Goal: Contribute content: Contribute content

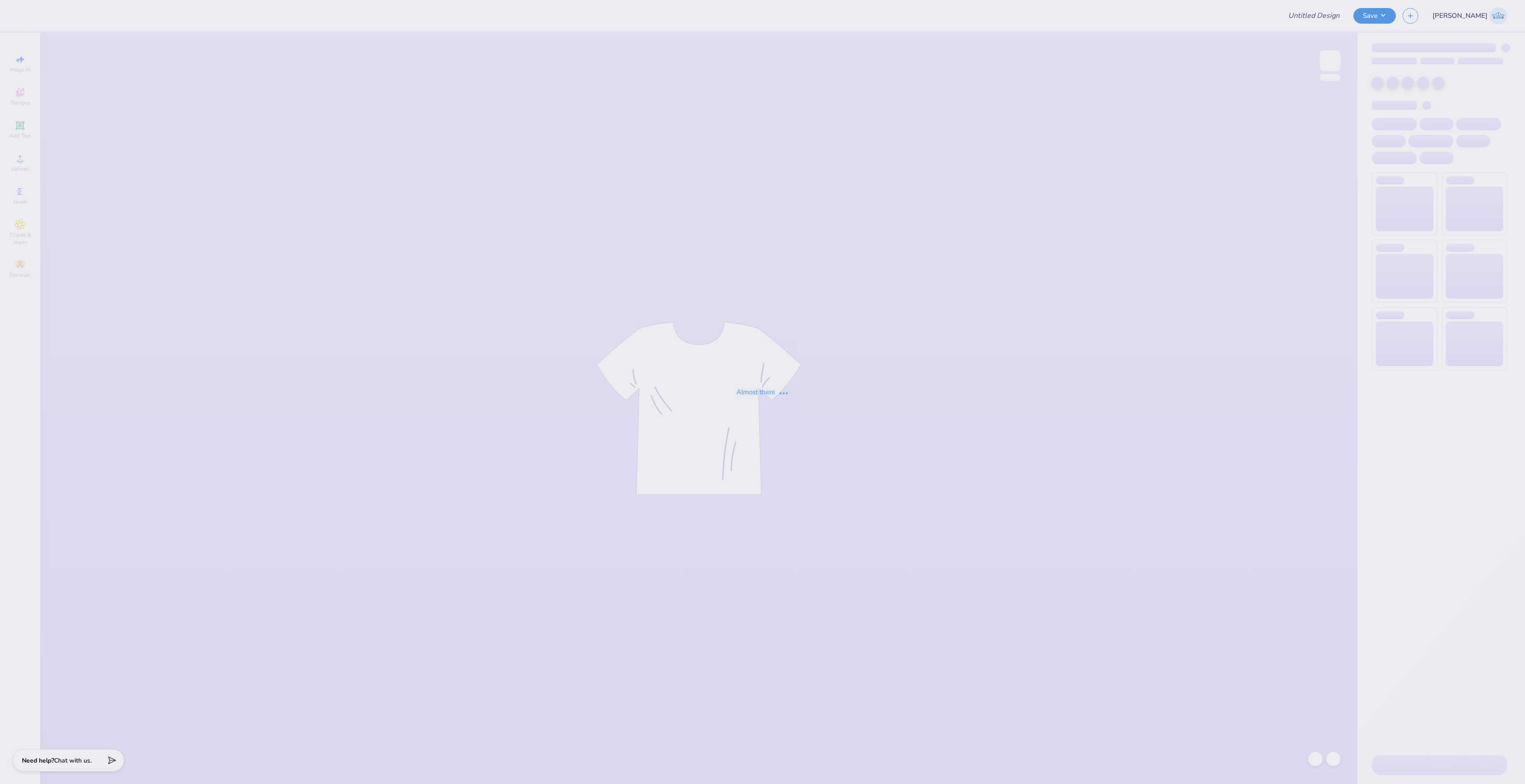
type input "Dads weekend tee"
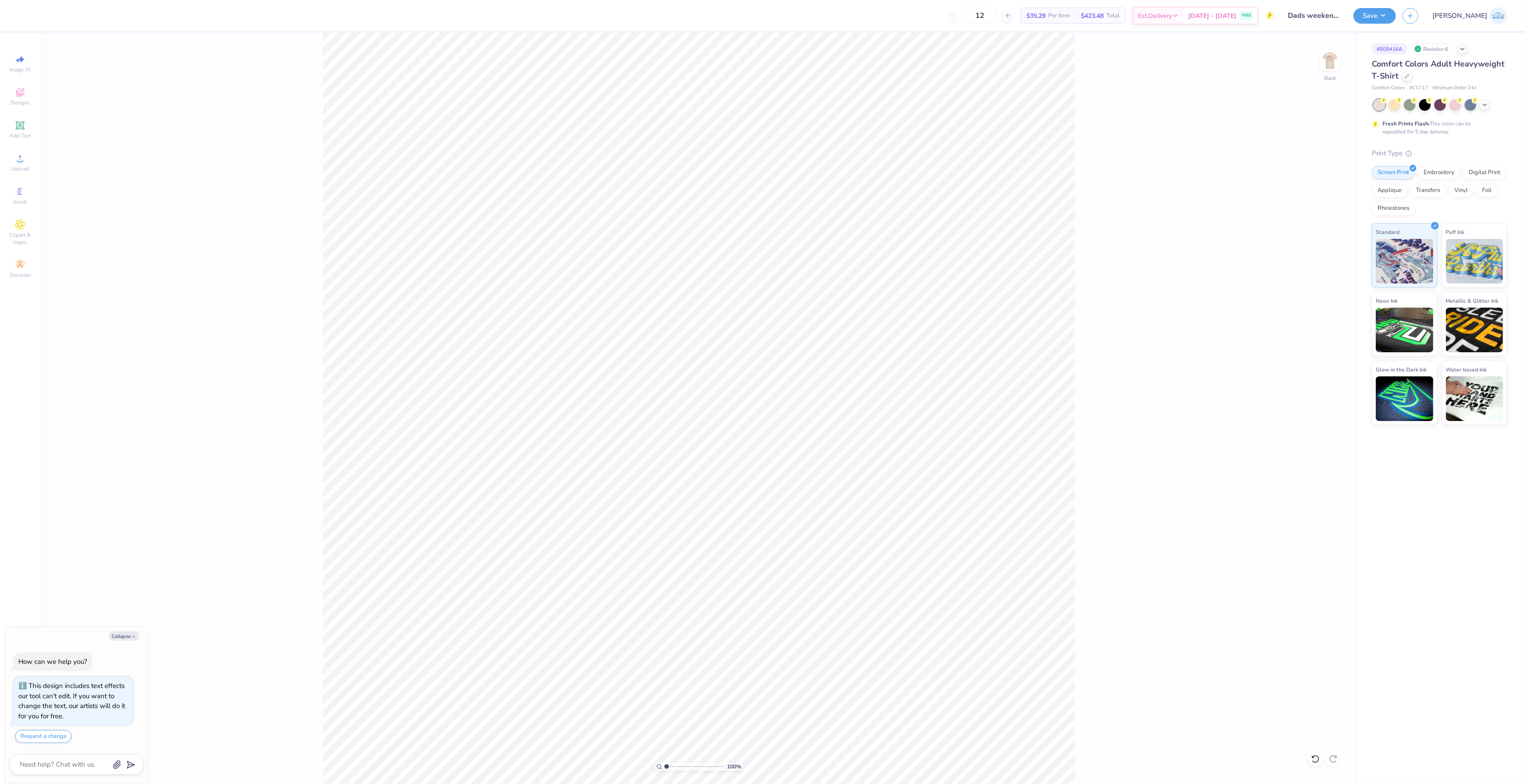
click at [1315, 64] on div "100 % Back" at bounding box center [699, 408] width 1317 height 751
click at [1334, 68] on img at bounding box center [1330, 60] width 36 height 36
click at [27, 163] on div "Upload" at bounding box center [20, 163] width 31 height 27
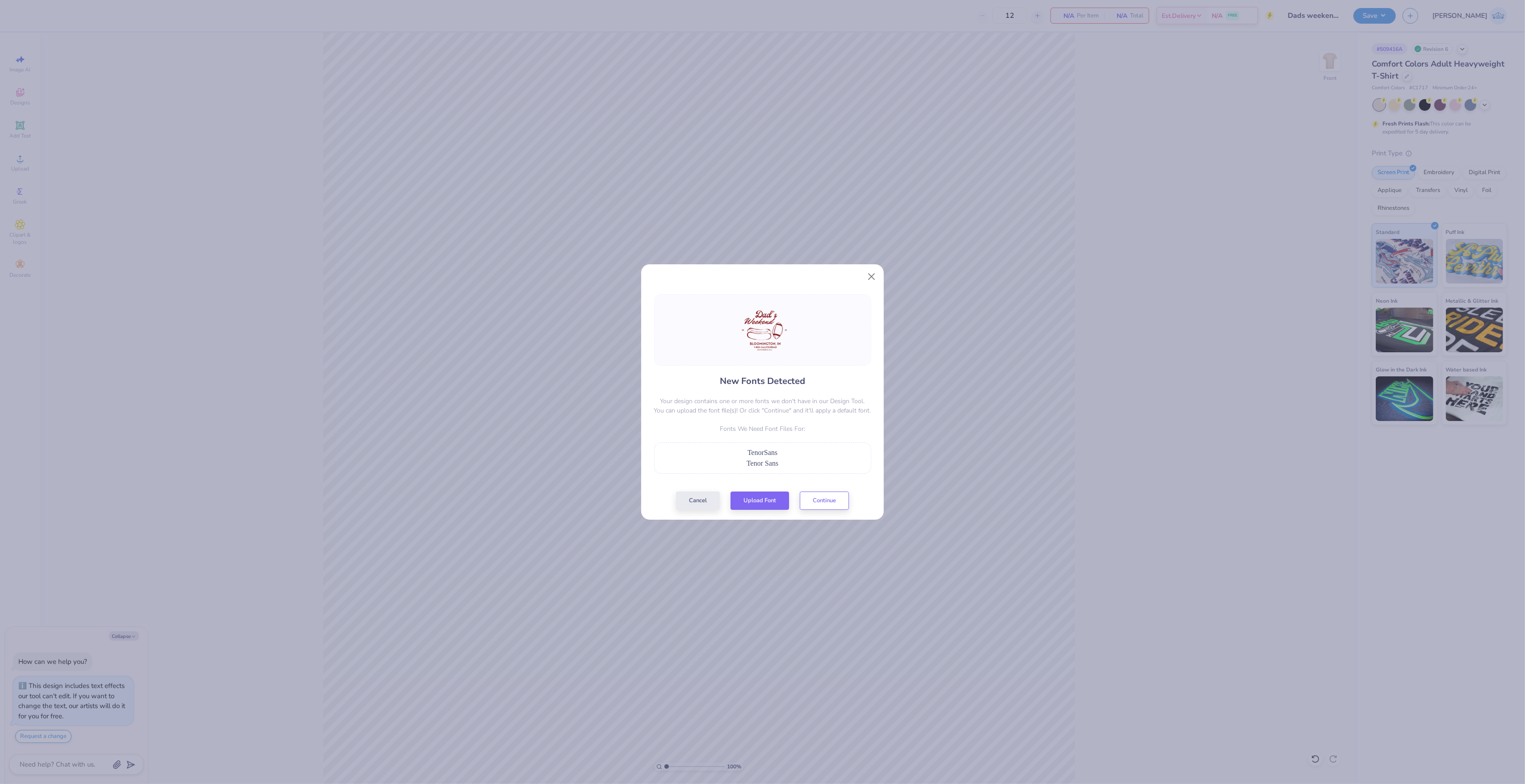
click at [763, 491] on div "New Fonts Detected Your design contains one or more fonts we don't have in our …" at bounding box center [762, 402] width 223 height 216
click at [764, 512] on div "New Fonts Detected Your design contains one or more fonts we don't have in our …" at bounding box center [762, 402] width 243 height 236
click at [763, 505] on button "Upload Font" at bounding box center [760, 498] width 59 height 18
click at [825, 495] on button "Continue" at bounding box center [824, 498] width 49 height 18
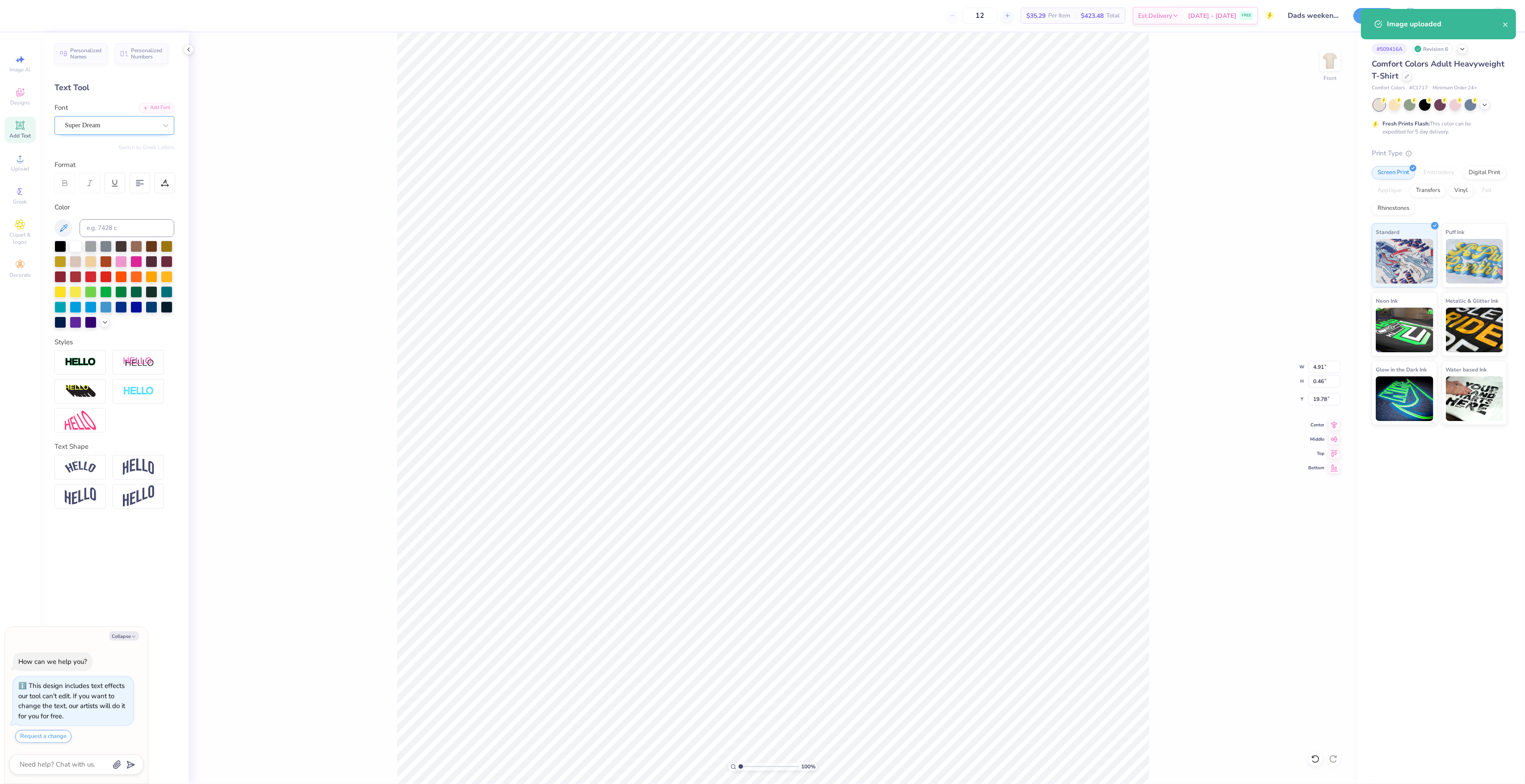
click at [83, 124] on div "Super Dream" at bounding box center [111, 125] width 94 height 14
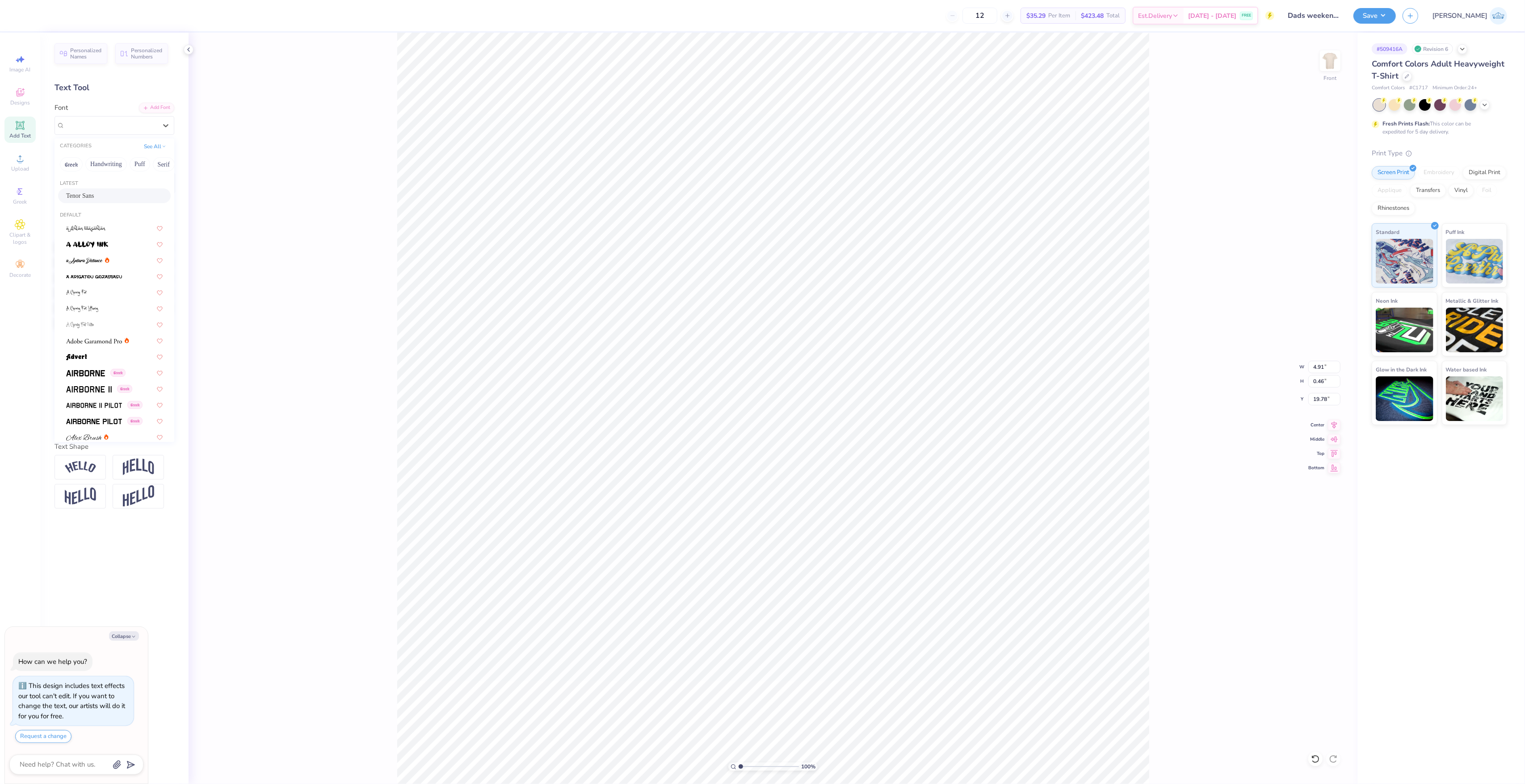
click at [125, 198] on div "Tenor Sans" at bounding box center [114, 196] width 96 height 9
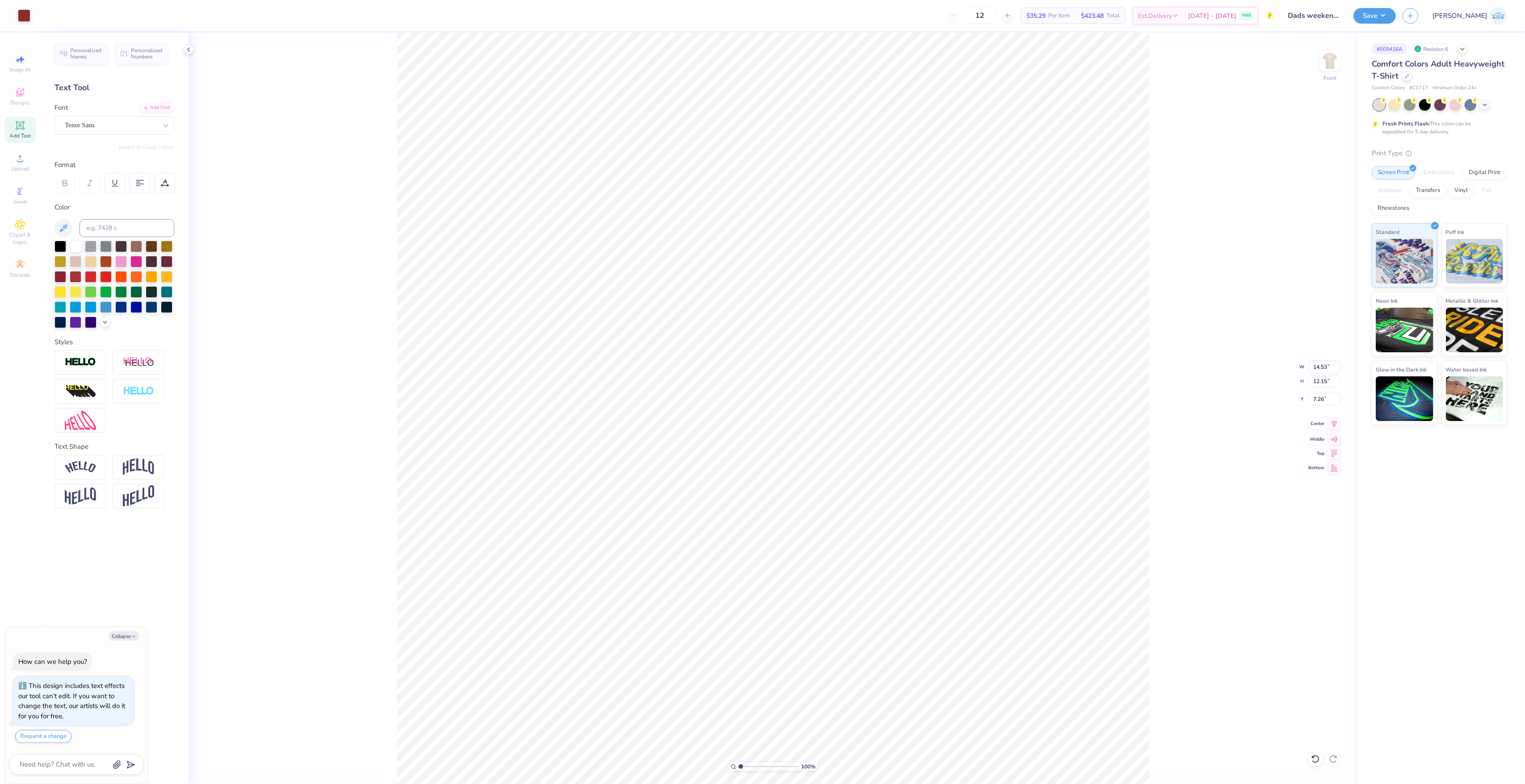
click at [1321, 425] on span "Center" at bounding box center [1316, 424] width 16 height 7
click at [1333, 433] on div "100 % Front W 5.17 5.17 " H 0.43 0.43 " Y 19.83 19.83 " Center Middle Top Bottom" at bounding box center [773, 408] width 1169 height 751
click at [1332, 426] on icon at bounding box center [1334, 424] width 12 height 11
click at [1334, 422] on icon at bounding box center [1334, 424] width 12 height 11
click at [1333, 420] on icon at bounding box center [1334, 424] width 12 height 11
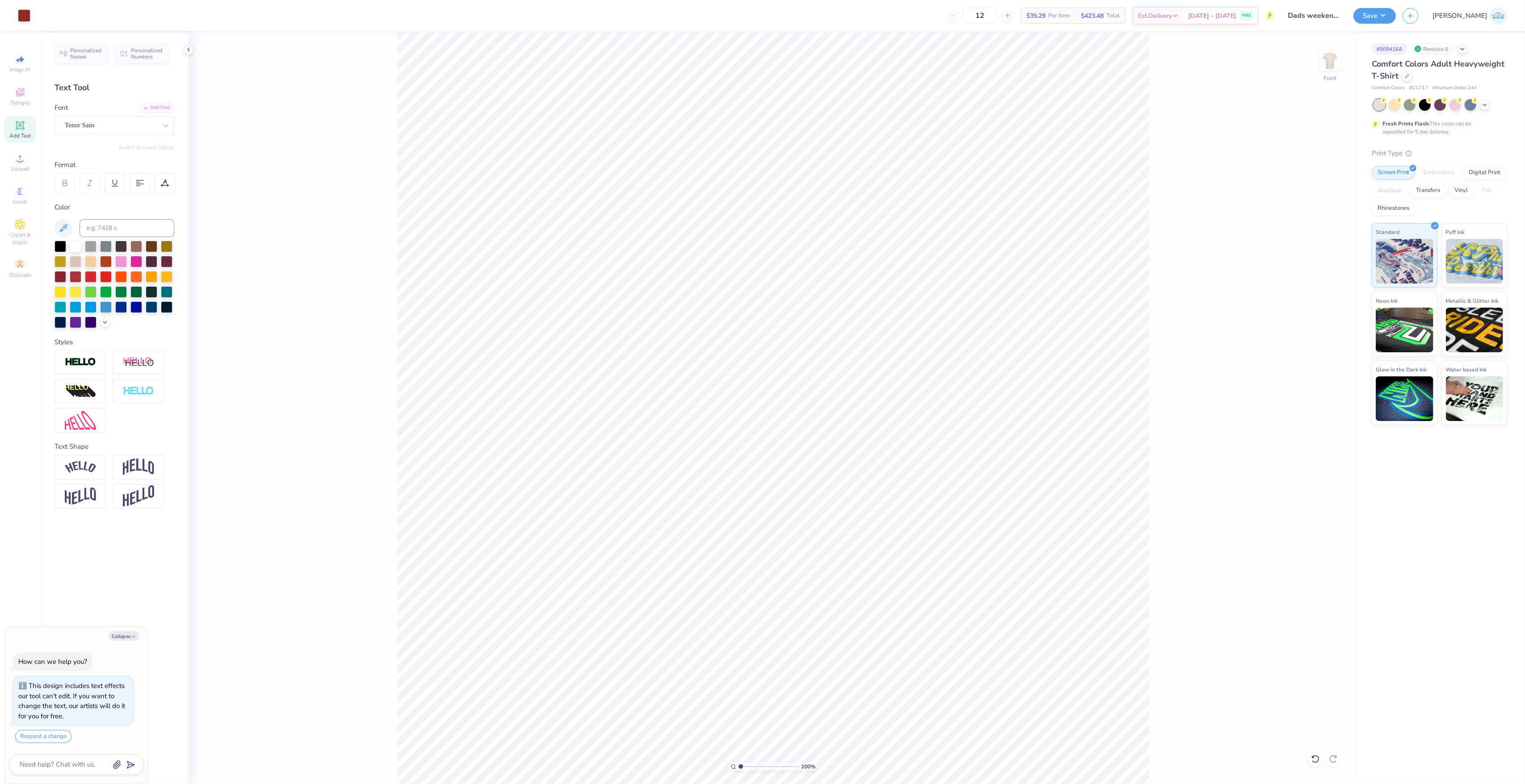
type textarea "x"
click at [1320, 367] on input "14.53" at bounding box center [1324, 367] width 32 height 12
type input "11.5"
type textarea "x"
type input "11.50"
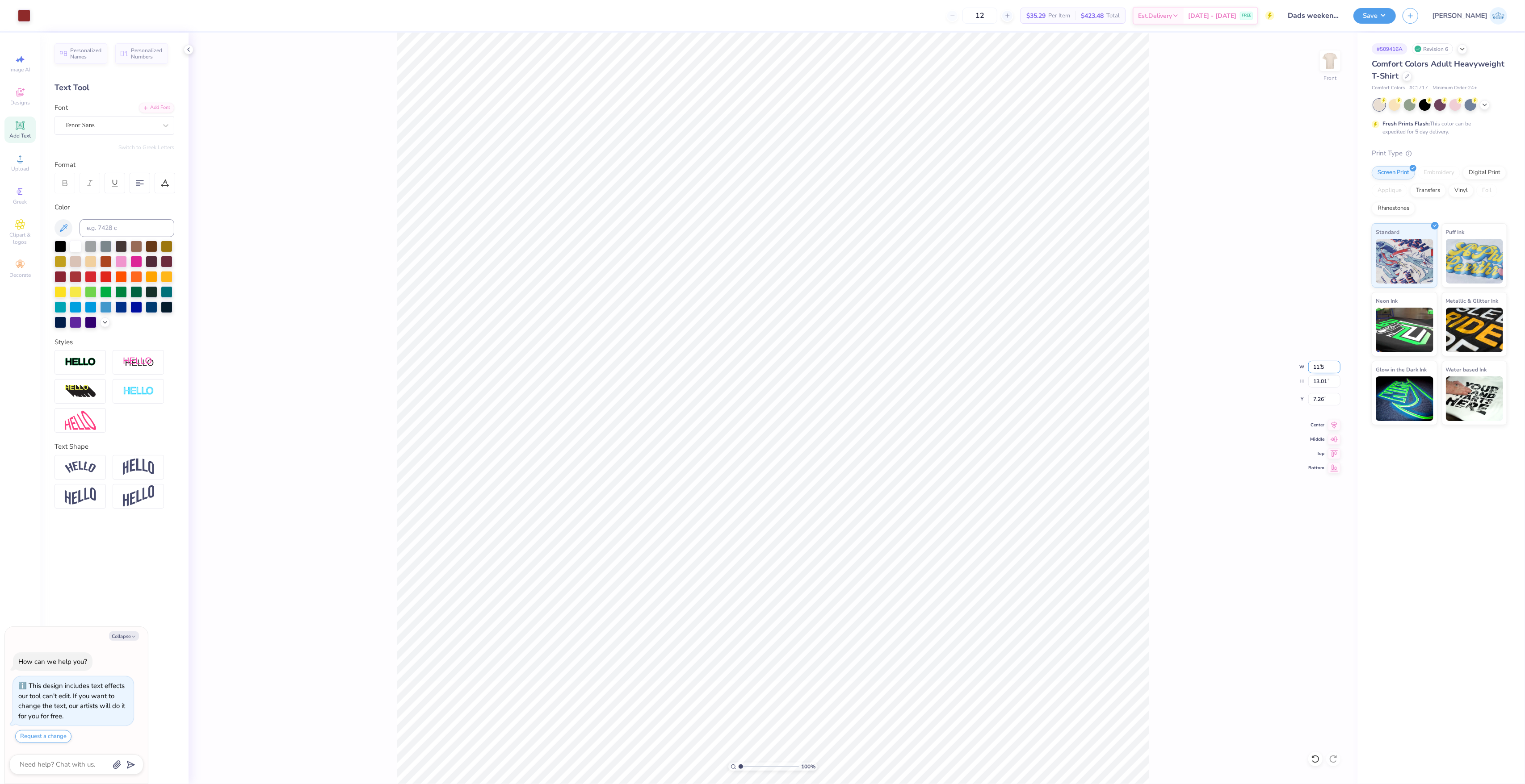
type input "10.30"
type input "8.61"
click at [1319, 407] on div "100 % Front W 11.50 11.50 " H 10.30 10.30 " Y 8.61 8.61 " Center Middle Top Bot…" at bounding box center [773, 408] width 1169 height 751
click at [1318, 405] on div "100 % Front W 11.50 H 10.30 Y 8.61 Center Middle Top Bottom" at bounding box center [773, 408] width 1169 height 751
click at [1307, 401] on div "100 % Front W 11.50 11.50 " H 10.30 10.30 " Y 8.61 8.61 " Center Middle Top Bot…" at bounding box center [773, 408] width 1169 height 751
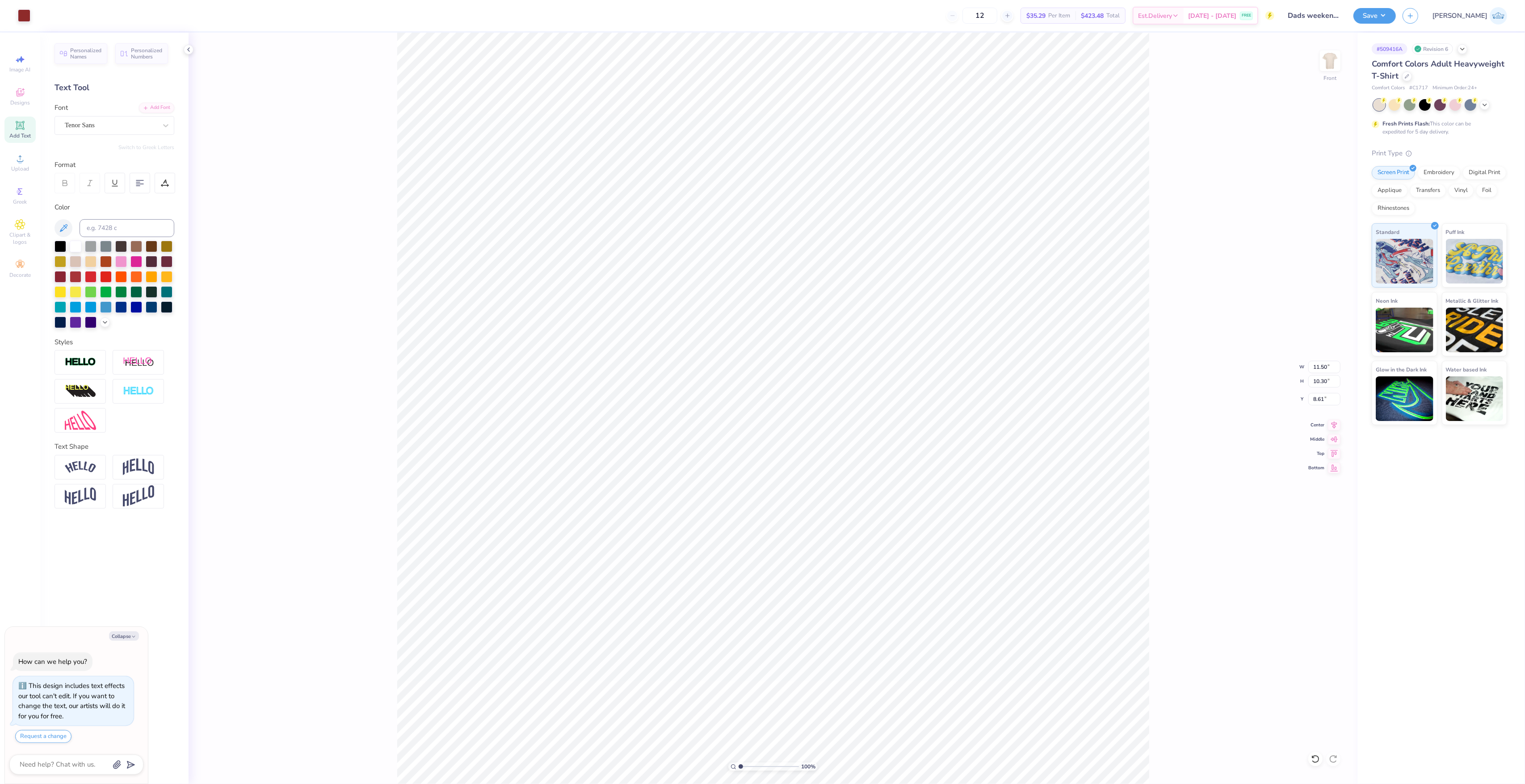
click at [1322, 392] on div "100 % Front W 11.50 11.50 " H 10.30 10.30 " Y 8.61 8.61 " Center Middle Top Bot…" at bounding box center [773, 408] width 1169 height 751
type textarea "x"
click at [1320, 399] on input "8.61" at bounding box center [1324, 399] width 32 height 12
type input "3"
type textarea "x"
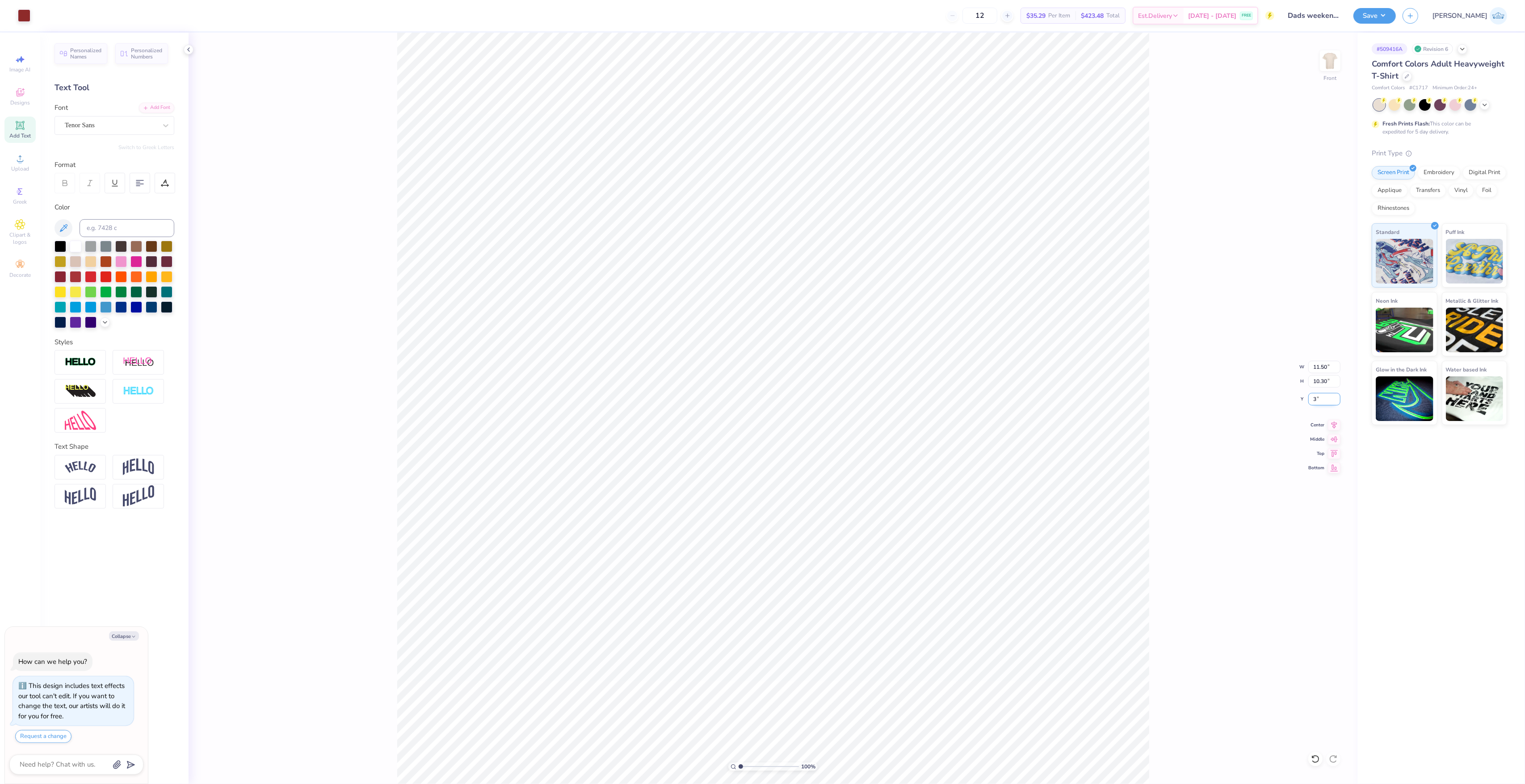
type input "3.00"
click at [861, 465] on li "Group" at bounding box center [863, 461] width 70 height 17
click at [1328, 70] on img at bounding box center [1330, 61] width 18 height 18
click at [19, 164] on div "Upload" at bounding box center [20, 163] width 31 height 27
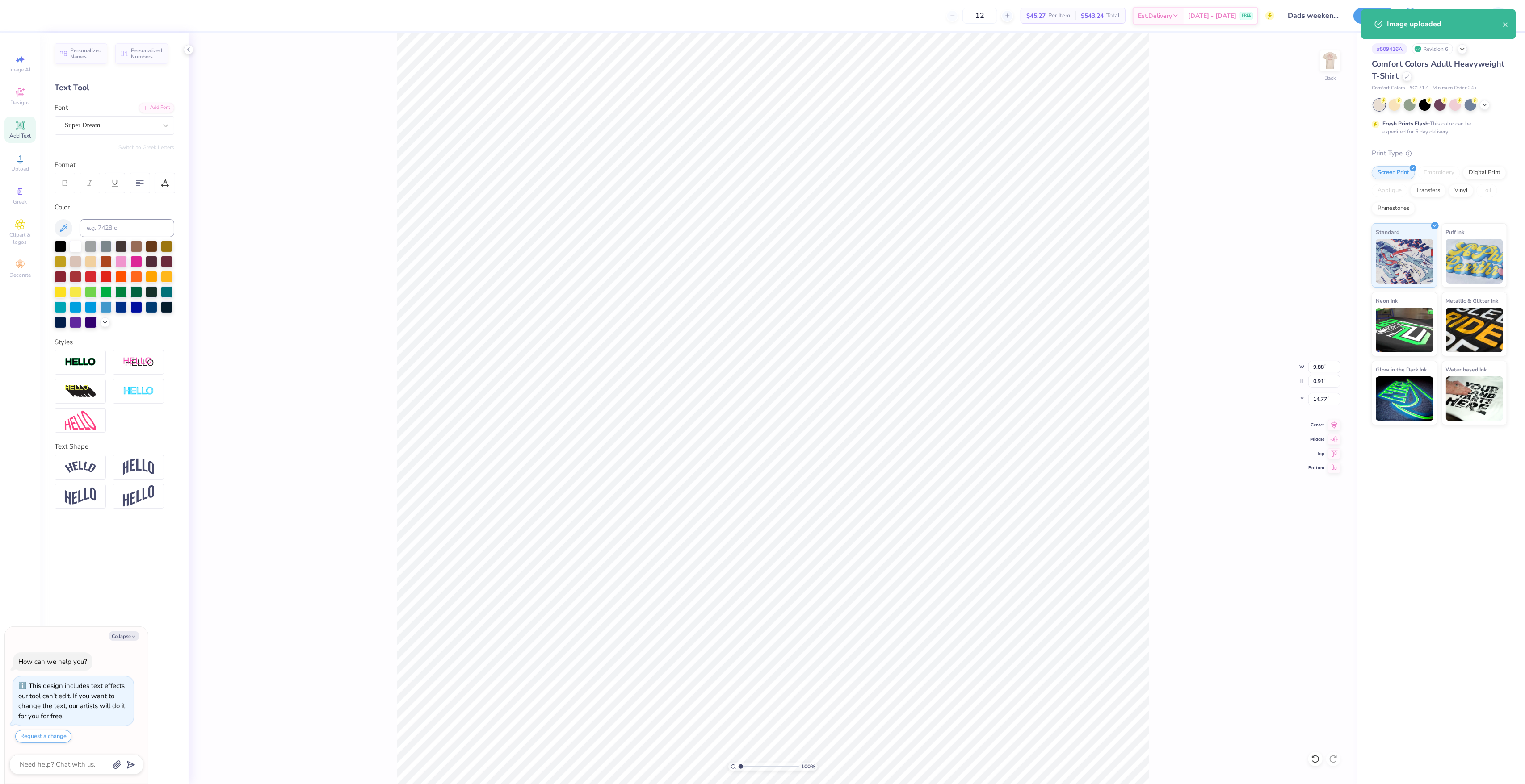
click at [86, 138] on div "Personalized Names Personalized Numbers Text Tool Add Font Font Super Dream Swi…" at bounding box center [114, 408] width 149 height 751
click at [88, 134] on div "Super Dream" at bounding box center [114, 125] width 120 height 19
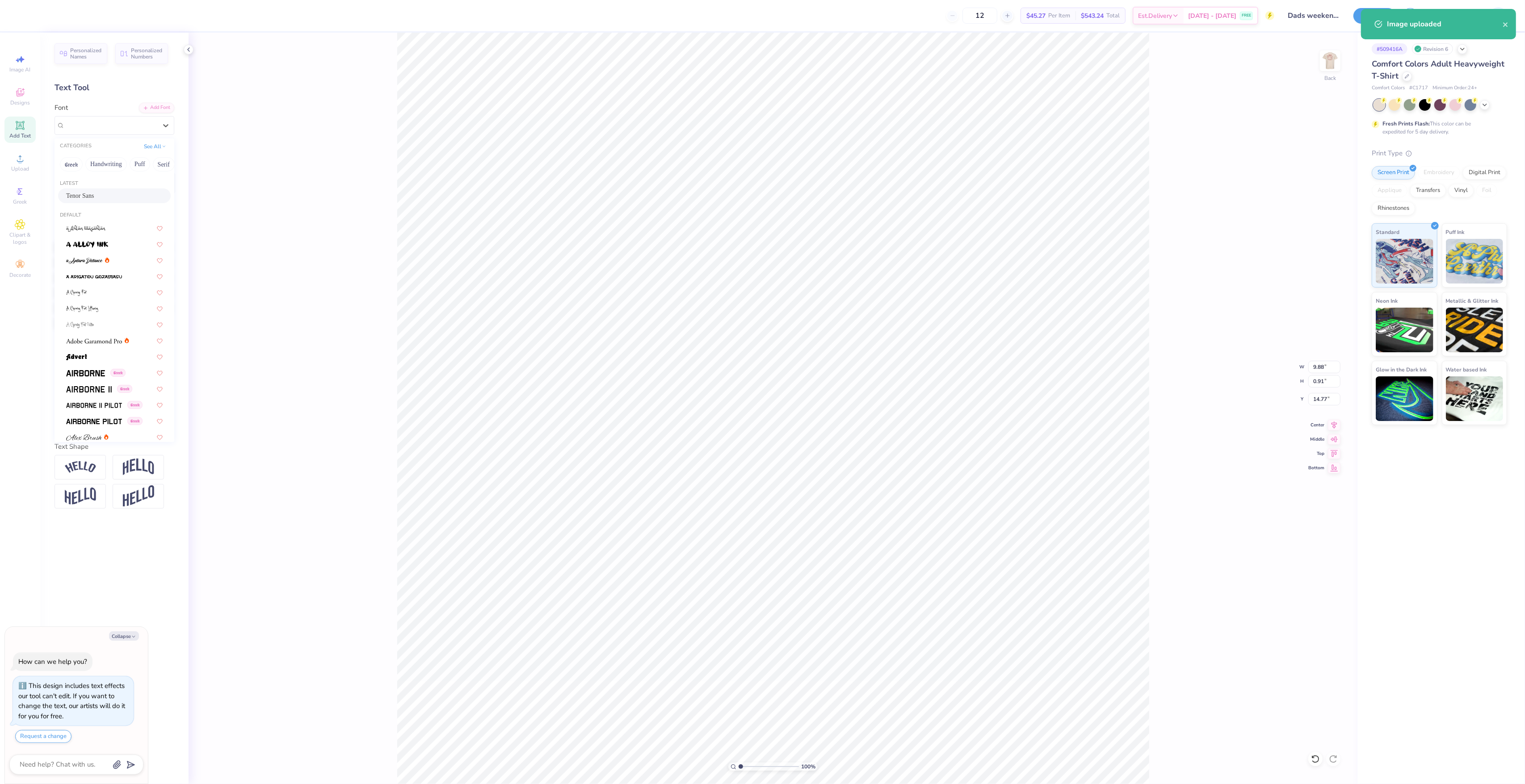
click at [105, 196] on div "Tenor Sans" at bounding box center [114, 196] width 96 height 9
type textarea "x"
type input "10.46"
type input "0.88"
type input "14.87"
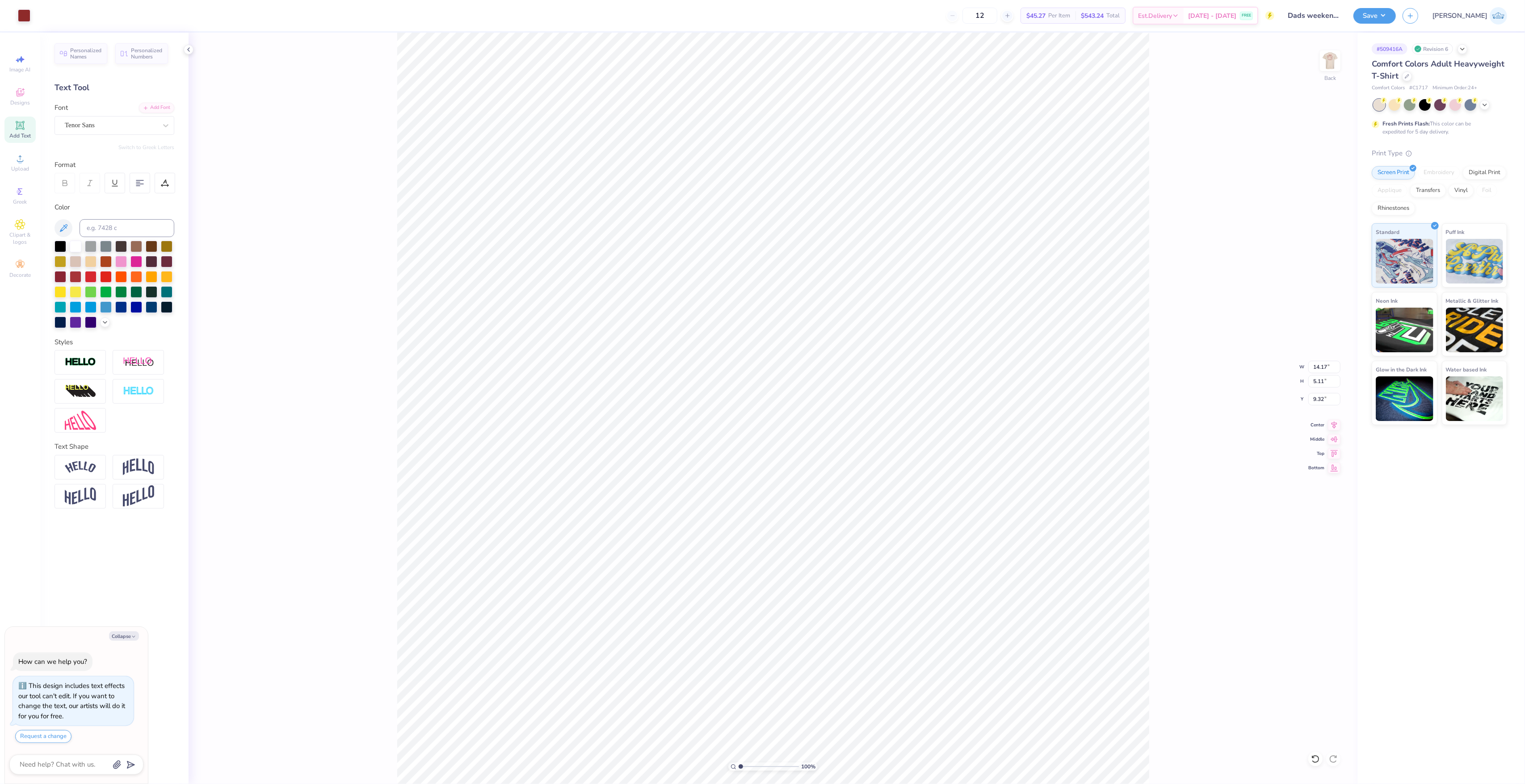
click at [1333, 430] on div "100 % Back W 14.17 14.17 " H 5.11 5.11 " Y 9.32 9.32 " Center Middle Top Bottom" at bounding box center [773, 408] width 1169 height 751
click at [1325, 424] on div "Center" at bounding box center [1324, 424] width 32 height 11
click at [1334, 428] on icon at bounding box center [1334, 424] width 12 height 11
type textarea "x"
click at [1317, 369] on input "14.17" at bounding box center [1324, 367] width 32 height 12
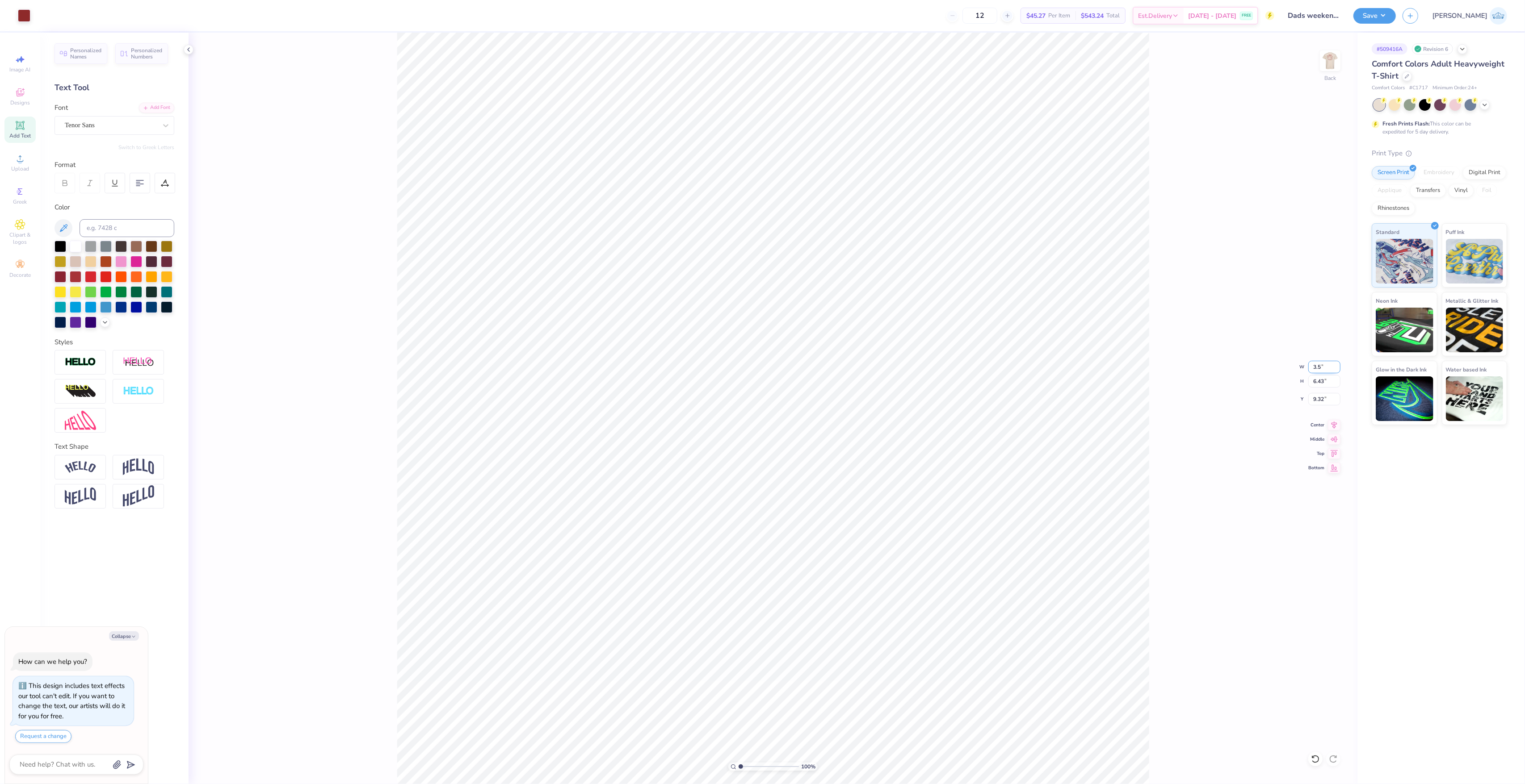
type input "3.5"
type textarea "x"
type input "3.50"
type input "1.59"
type input "11.74"
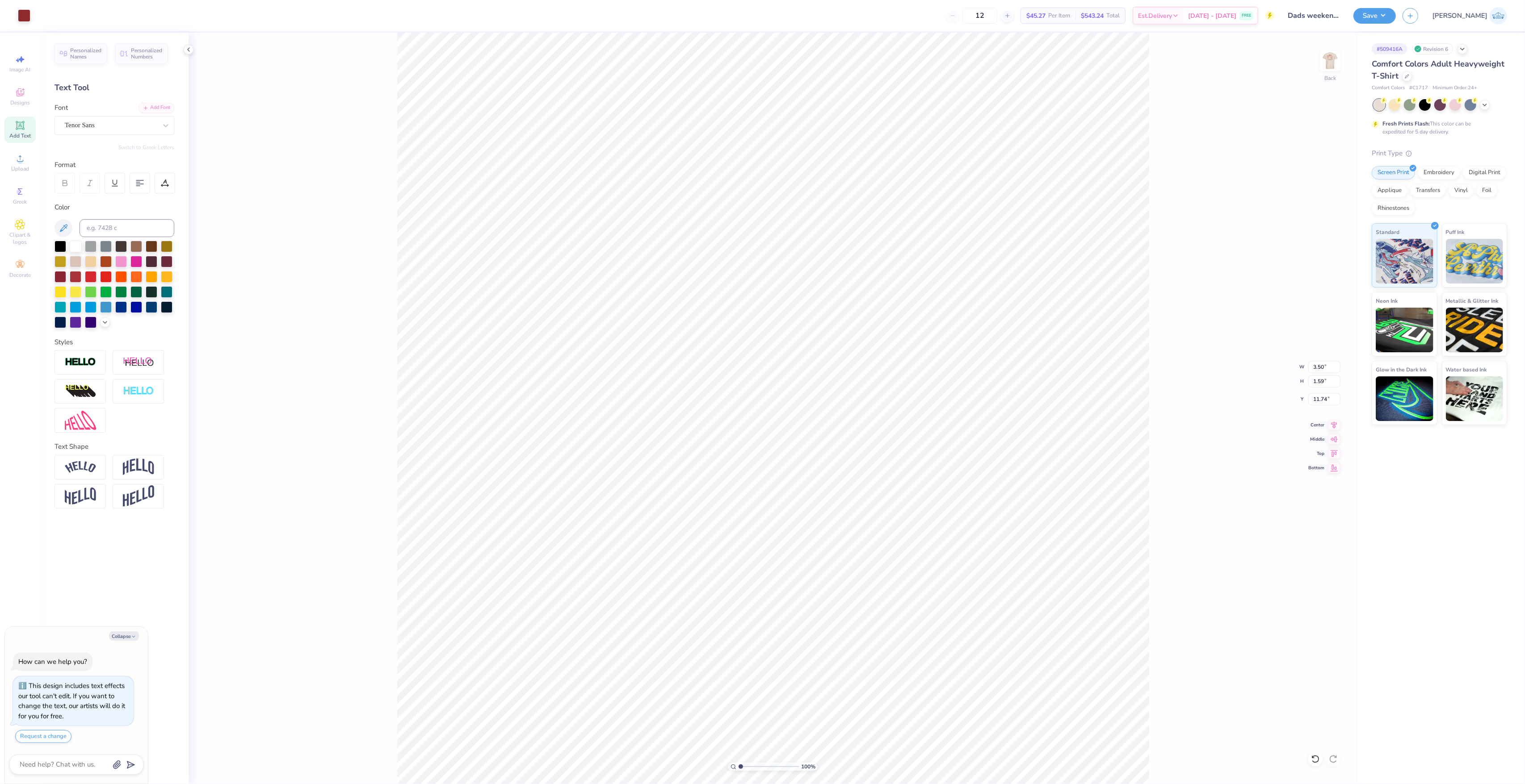
type textarea "x"
click at [1312, 404] on input "4.15" at bounding box center [1324, 399] width 32 height 12
type input "3"
type textarea "x"
type input "3.00"
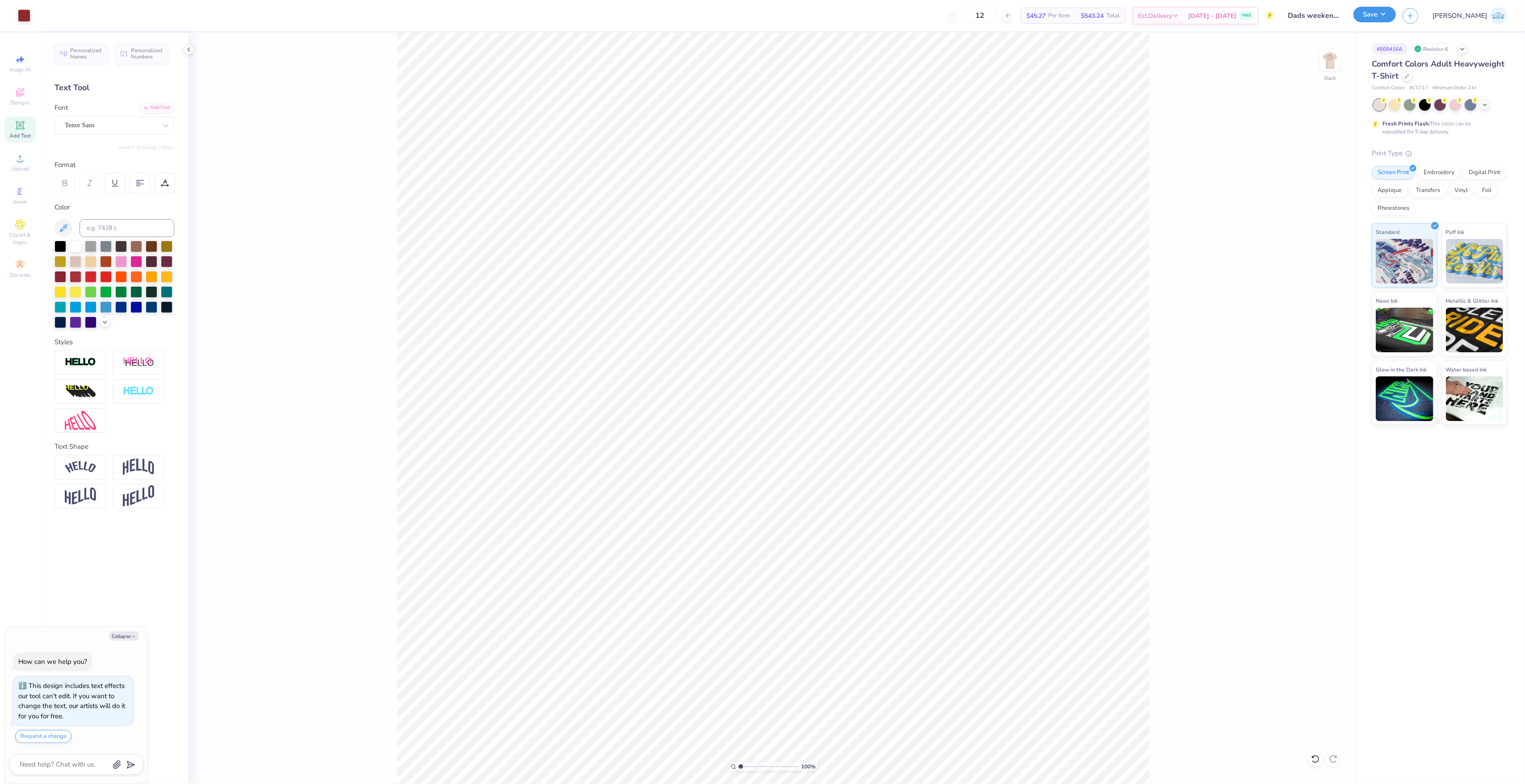
click at [1396, 20] on button "Save" at bounding box center [1375, 14] width 43 height 15
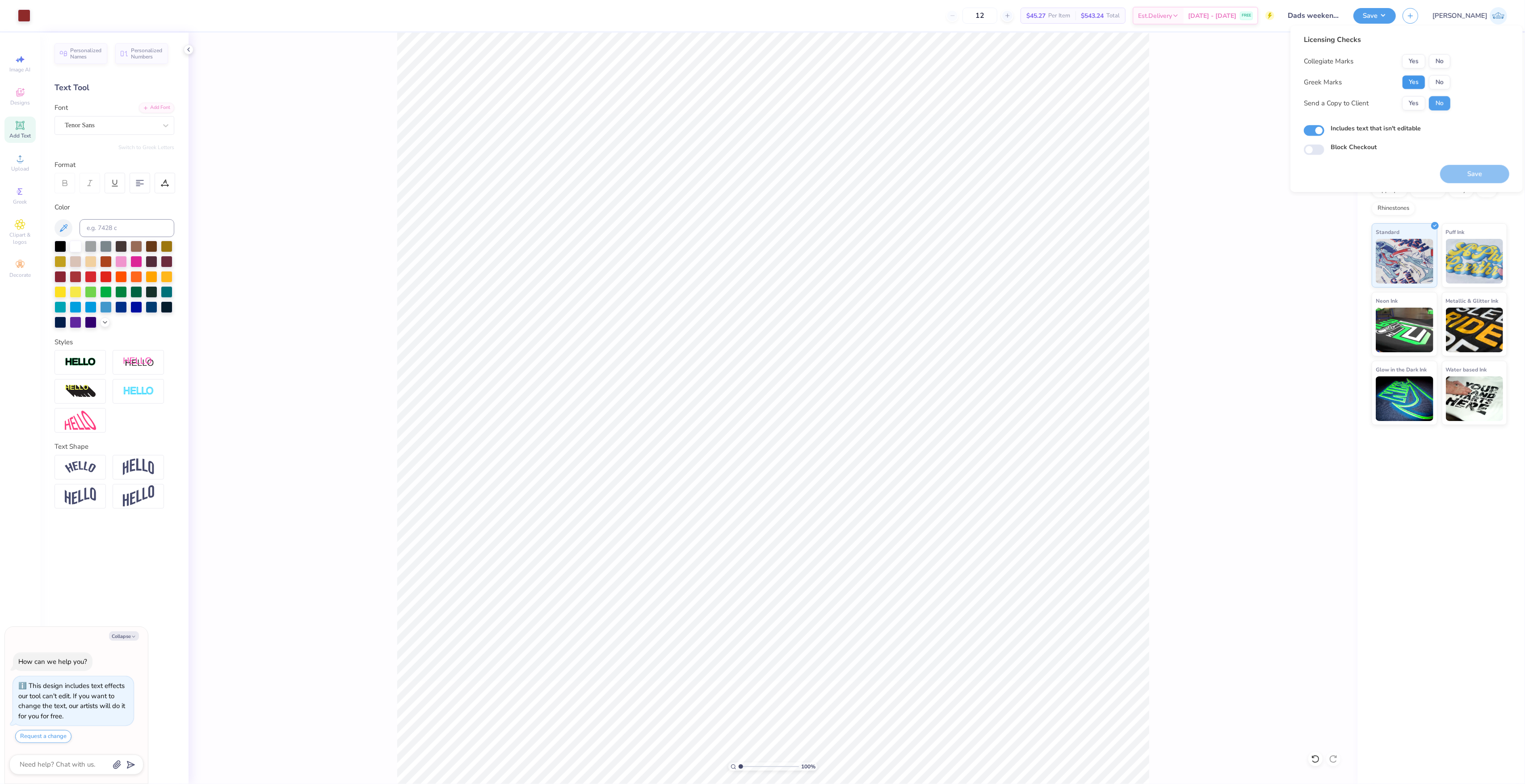
click at [1425, 78] on button "Yes" at bounding box center [1413, 82] width 23 height 14
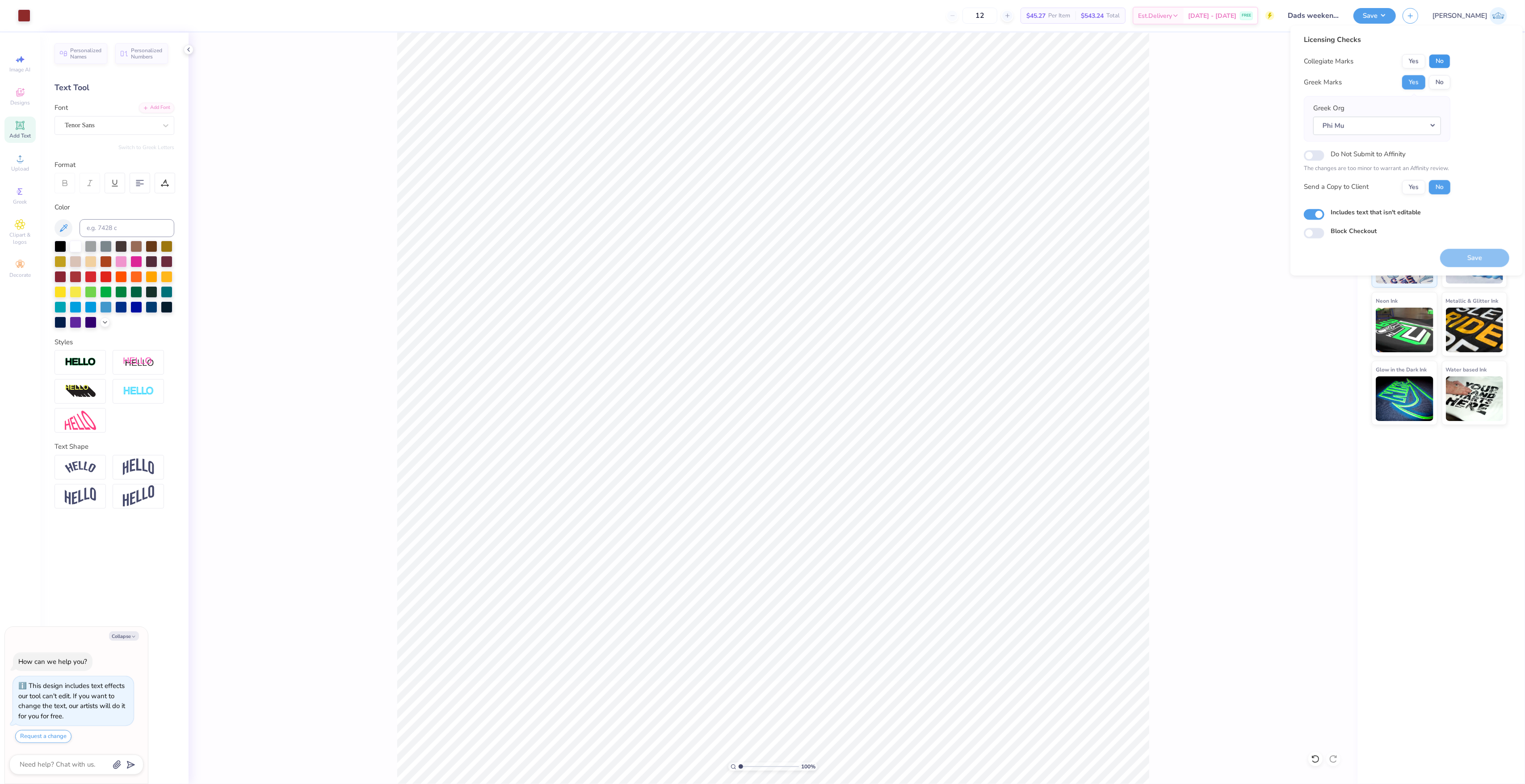
click at [1442, 64] on button "No" at bounding box center [1440, 61] width 21 height 14
click at [1402, 185] on div "Yes No" at bounding box center [1426, 187] width 49 height 14
click at [1413, 185] on button "Yes" at bounding box center [1413, 187] width 23 height 14
click at [1473, 254] on button "Save" at bounding box center [1475, 257] width 69 height 18
type textarea "x"
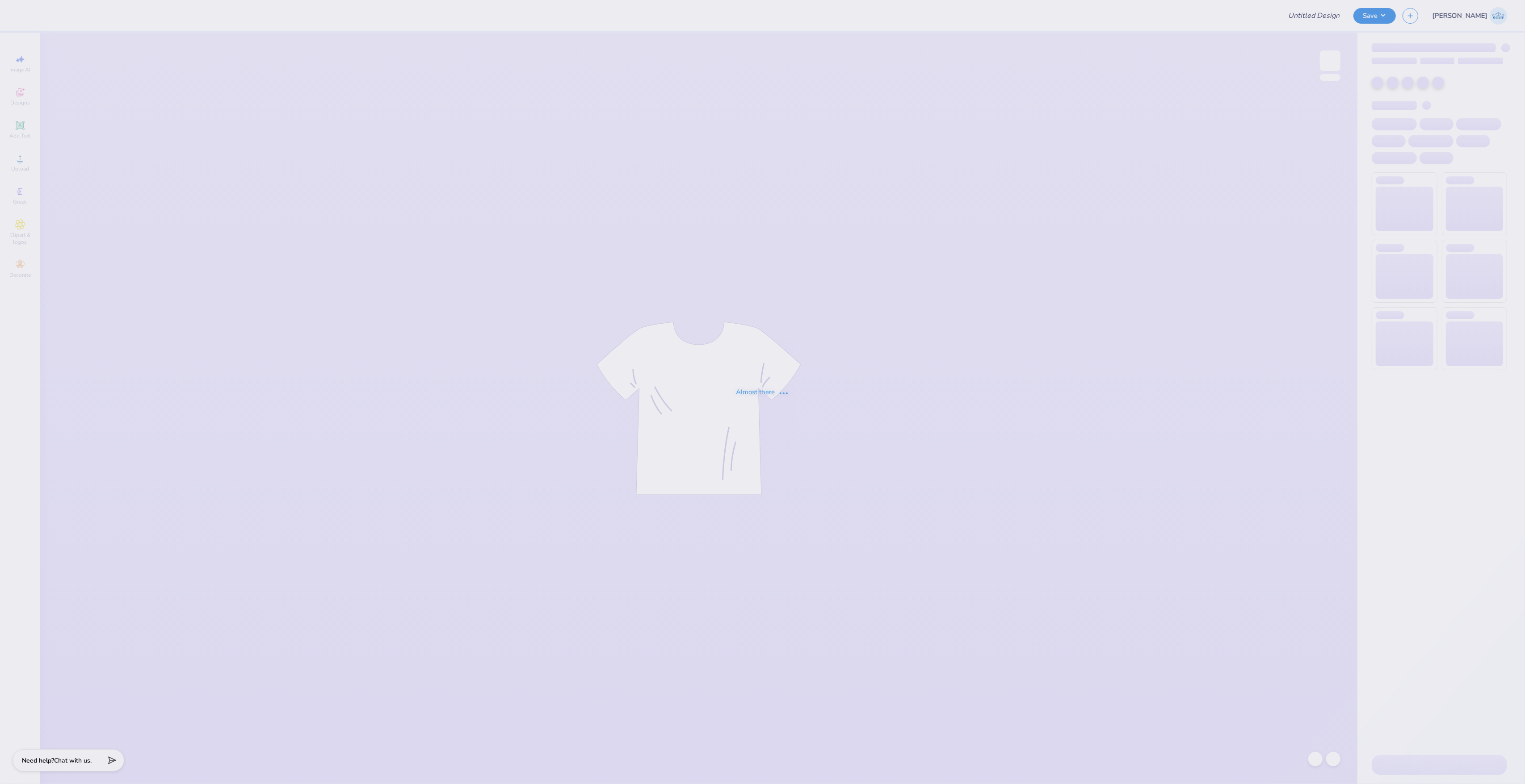
type input "AXO color me alpha chi shirt"
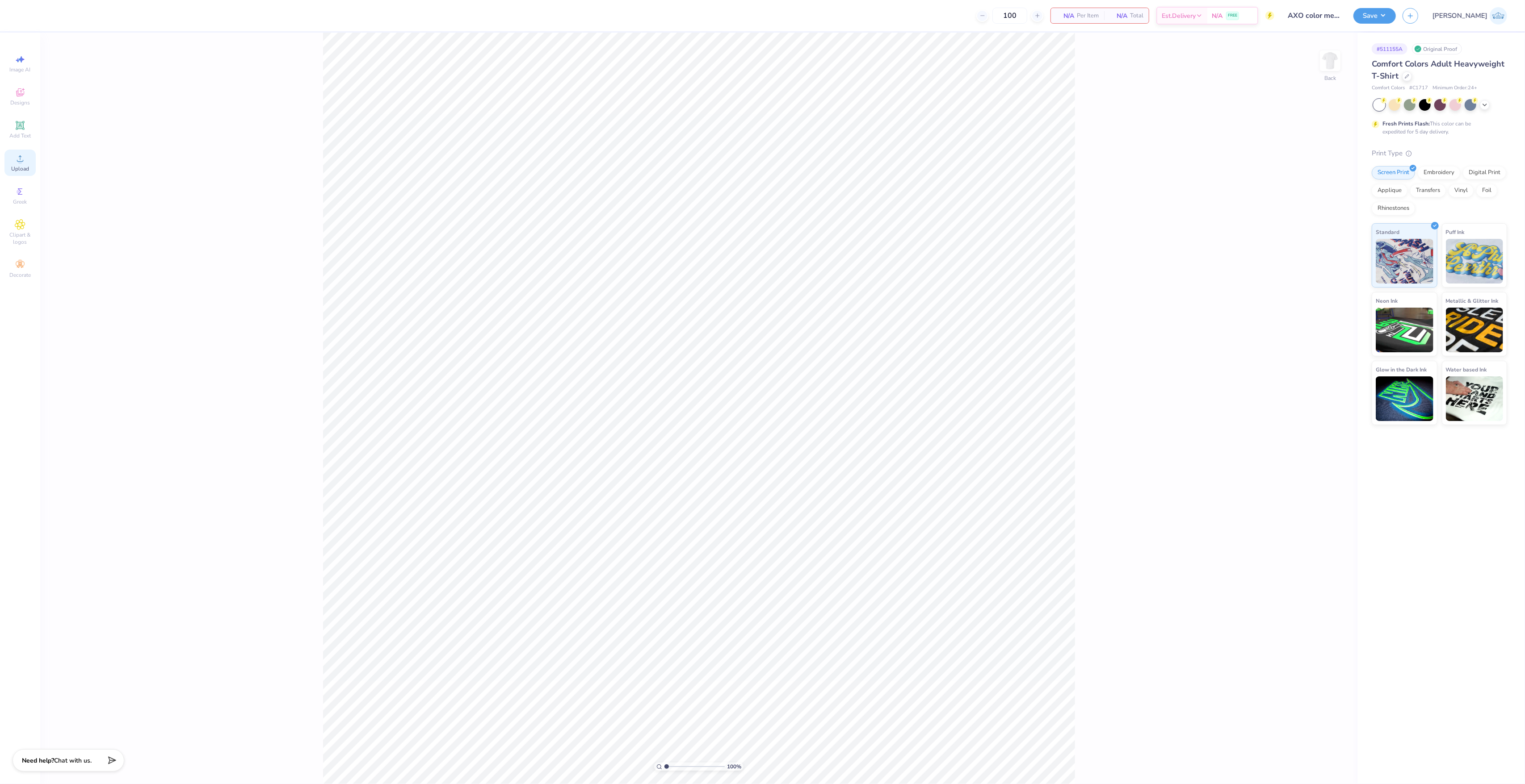
click at [29, 163] on div "Upload" at bounding box center [20, 163] width 31 height 27
click at [1091, 512] on div "100 % Back W 14.17 14.17 " H 6.32 6.32 " Y 9.34 9.34 " Center Middle Top Bottom" at bounding box center [699, 408] width 1317 height 751
click at [1315, 369] on input "14.17" at bounding box center [1324, 367] width 32 height 12
type input "12.00"
type input "5.35"
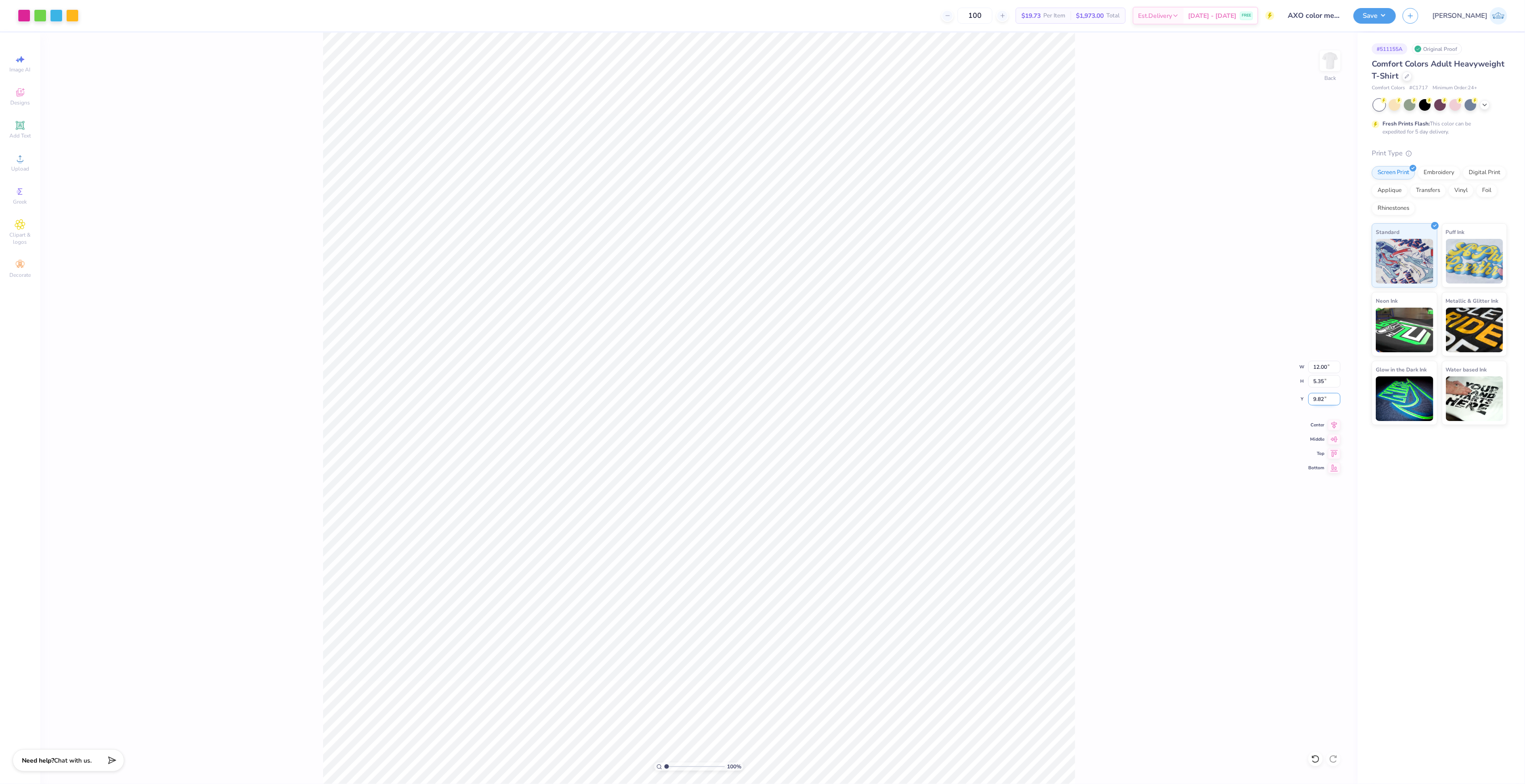
click at [1318, 401] on input "9.82" at bounding box center [1324, 399] width 32 height 12
type input "3.00"
click at [1329, 422] on icon at bounding box center [1334, 424] width 12 height 11
click at [1396, 16] on button "Save" at bounding box center [1375, 14] width 43 height 15
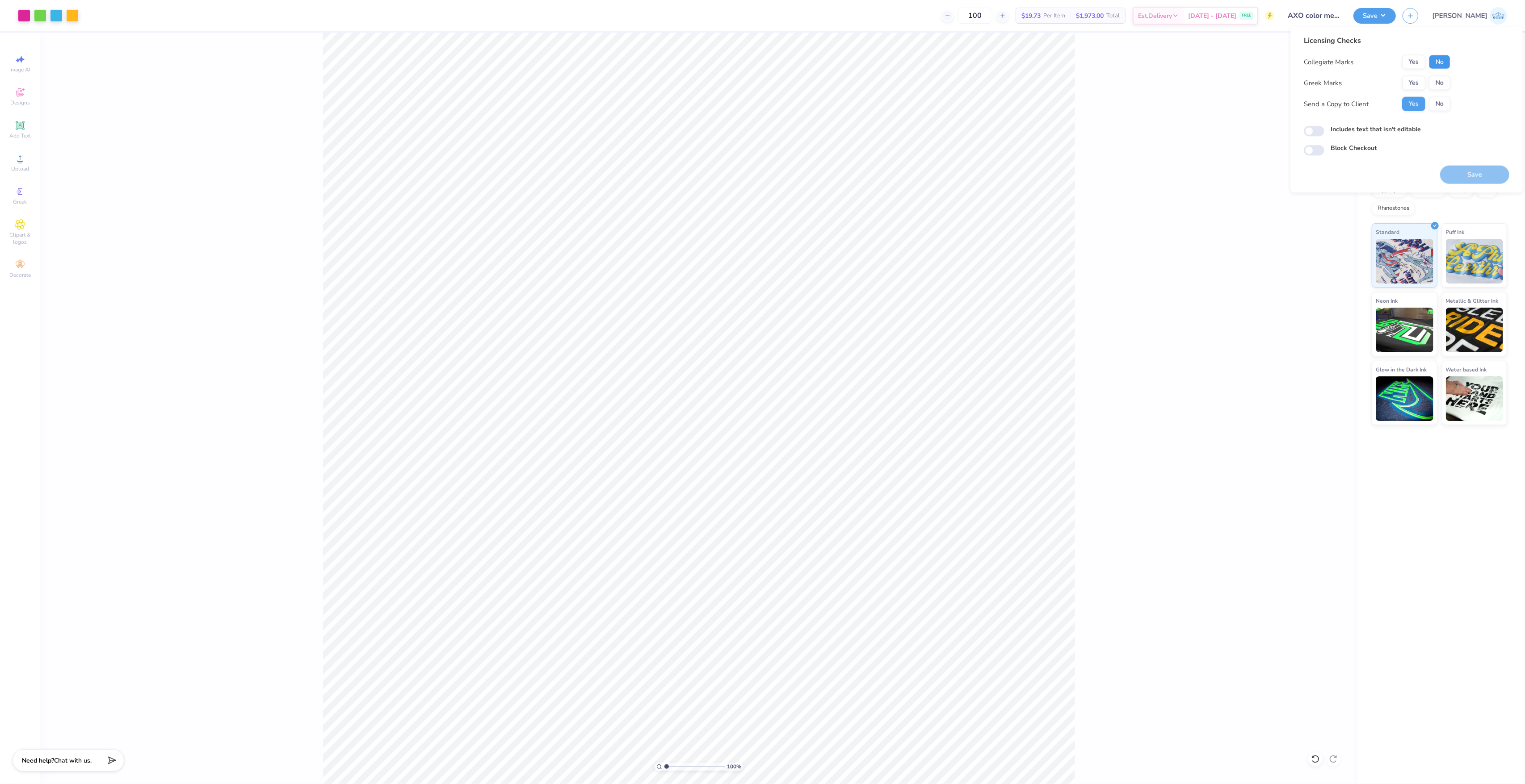
click at [1436, 64] on button "No" at bounding box center [1440, 62] width 21 height 14
click at [1410, 93] on div "Collegiate Marks Yes No Greek Marks Yes No Send a Copy to Client Yes No" at bounding box center [1377, 83] width 147 height 56
click at [1408, 88] on button "Yes" at bounding box center [1413, 83] width 23 height 14
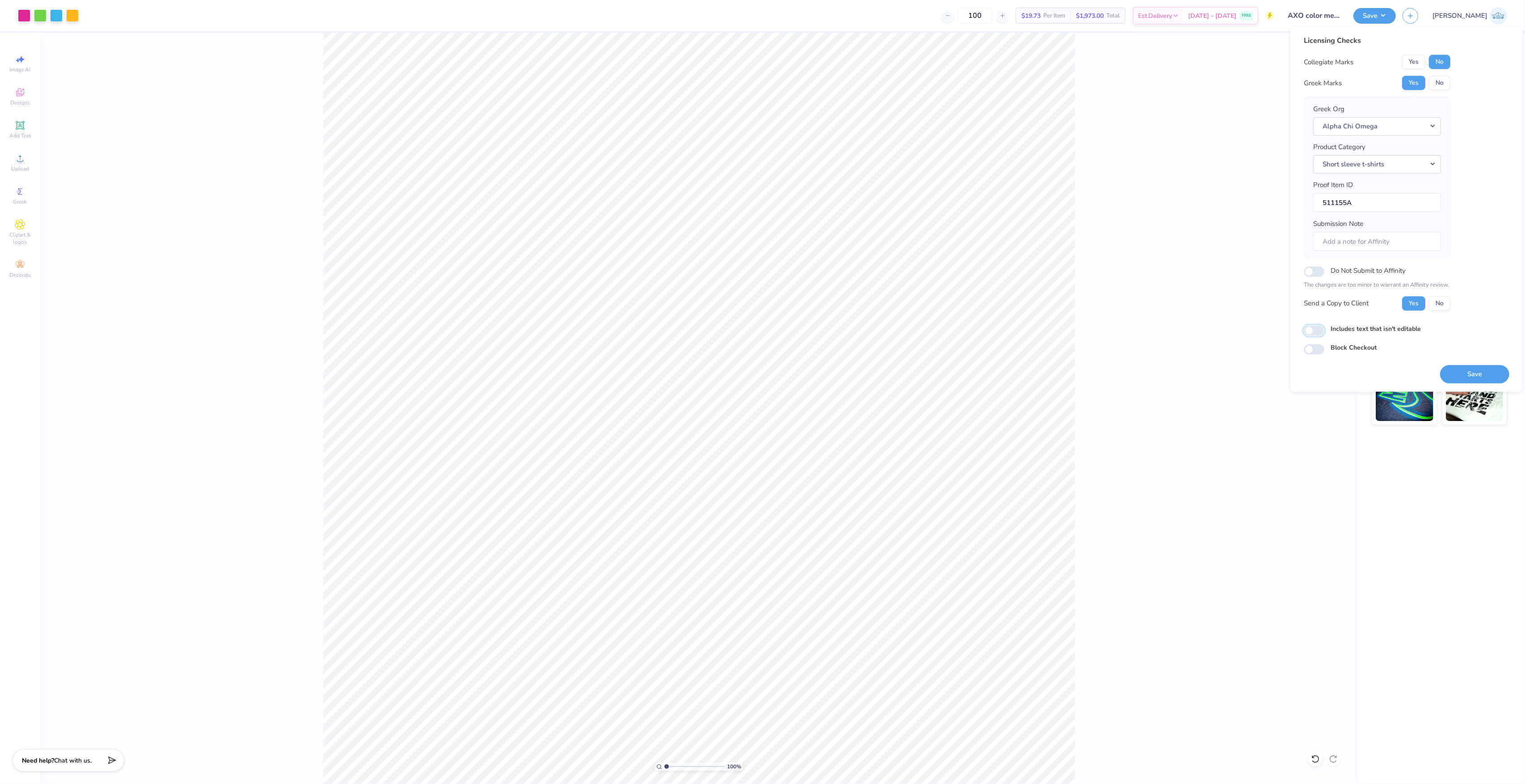
click at [1319, 329] on input "Includes text that isn't editable" at bounding box center [1314, 330] width 21 height 11
checkbox input "true"
click at [1466, 369] on button "Save" at bounding box center [1475, 374] width 69 height 18
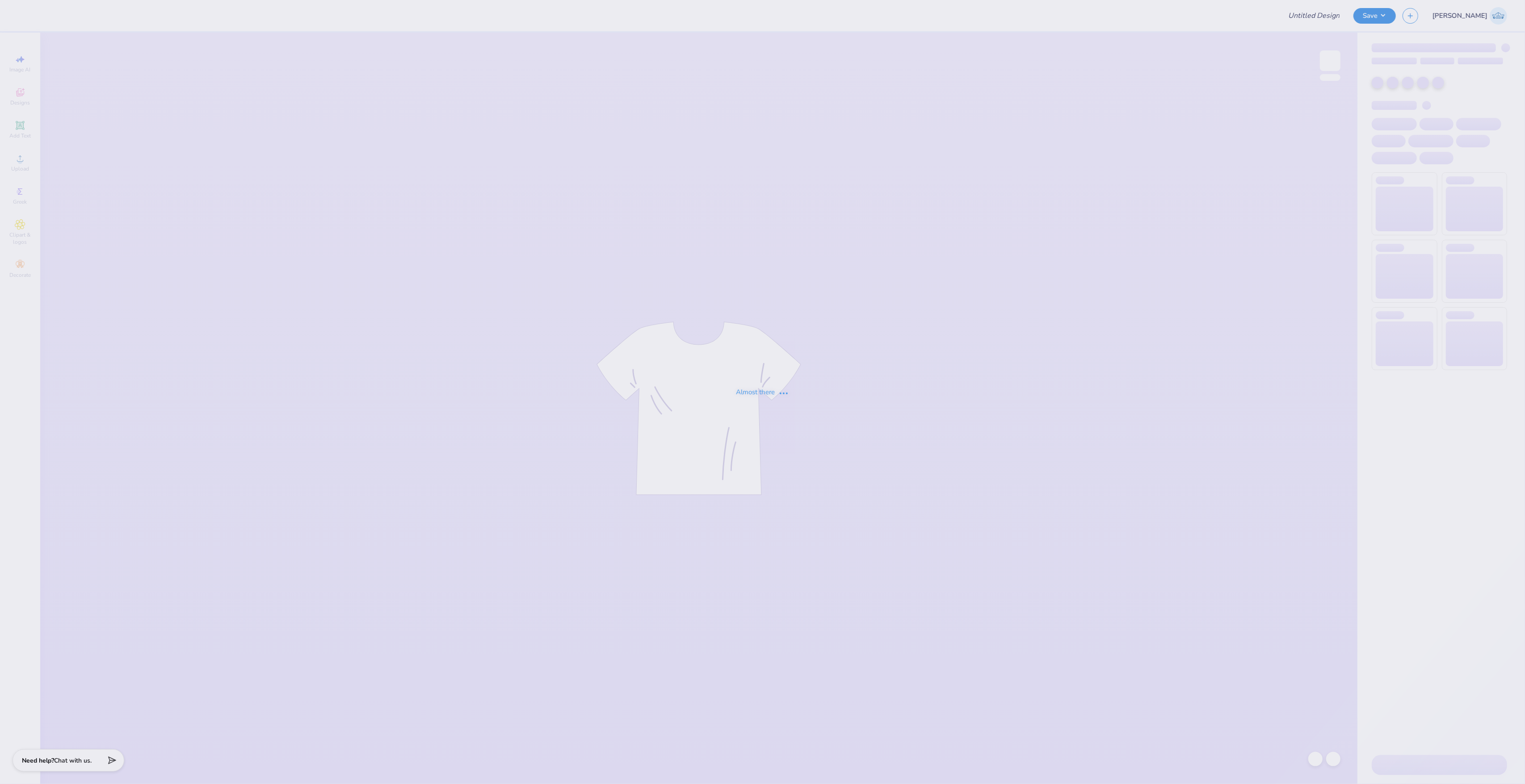
type input "AXO color me alpha chi shirt"
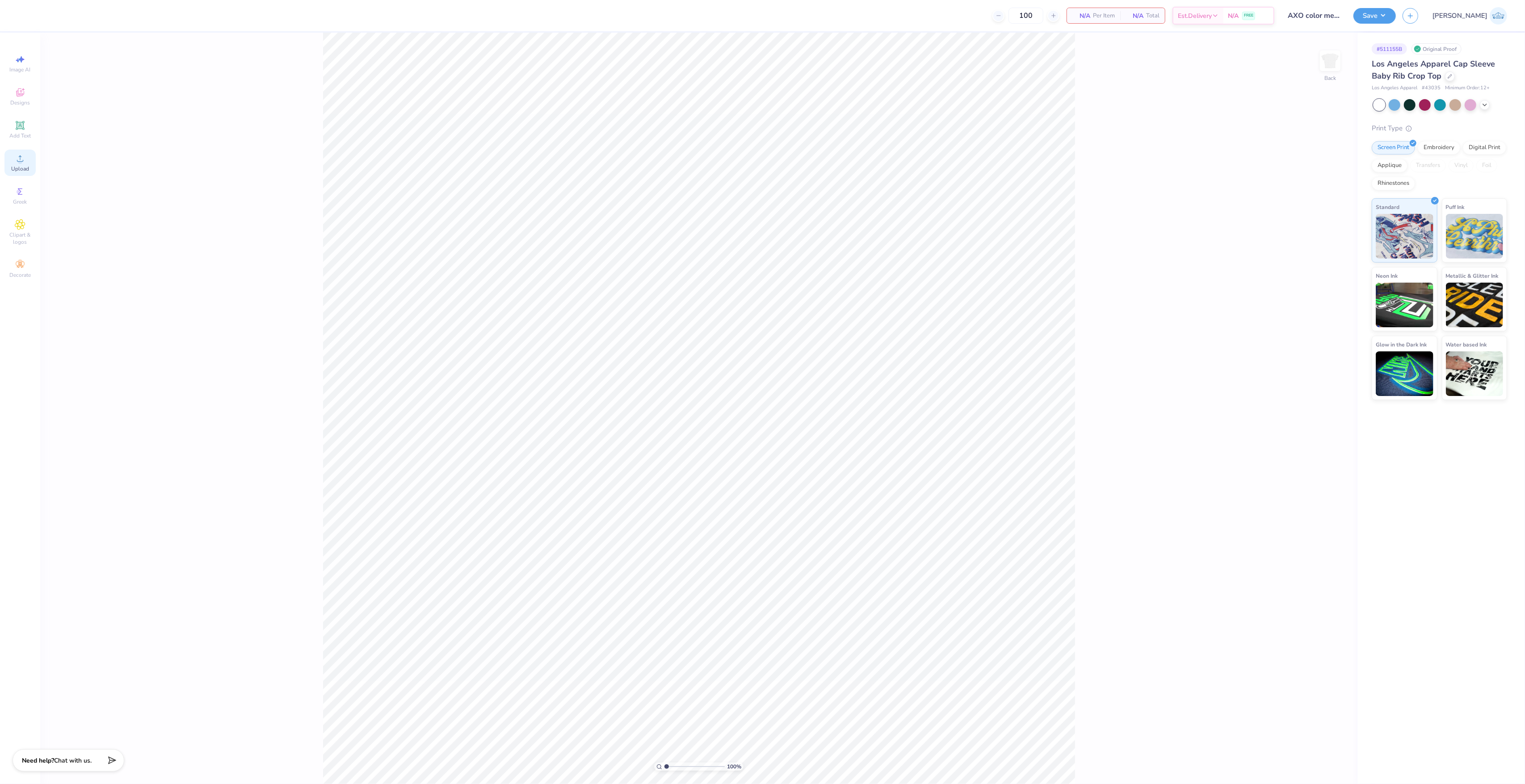
click at [17, 156] on icon at bounding box center [20, 159] width 11 height 11
click at [1305, 369] on div "100 % Back W 6.97 6.97 " H 3.11 3.11 " Y 5.19 5.19 " Center Middle Top Bottom" at bounding box center [699, 408] width 1317 height 751
click at [1312, 366] on input "6.97" at bounding box center [1324, 367] width 32 height 12
type input "7.00"
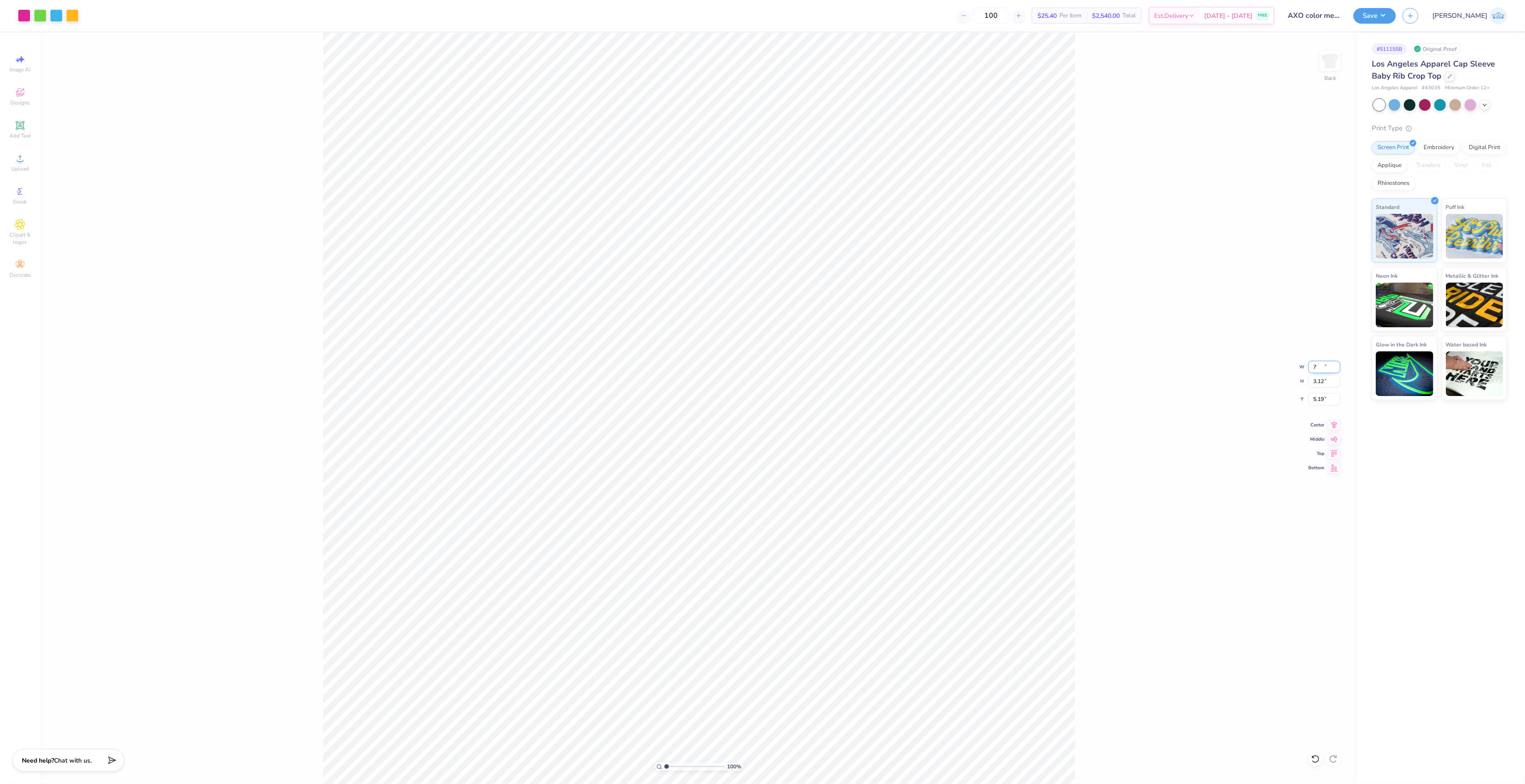
type input "3.12"
click at [1322, 402] on input "5.19" at bounding box center [1324, 399] width 32 height 12
type input "2.00"
click at [1130, 466] on div "100 % Back W 7.00 7.00 " H 3.12 3.12 " Y 2.00 2.00 " Center Middle Top Bottom" at bounding box center [699, 408] width 1317 height 751
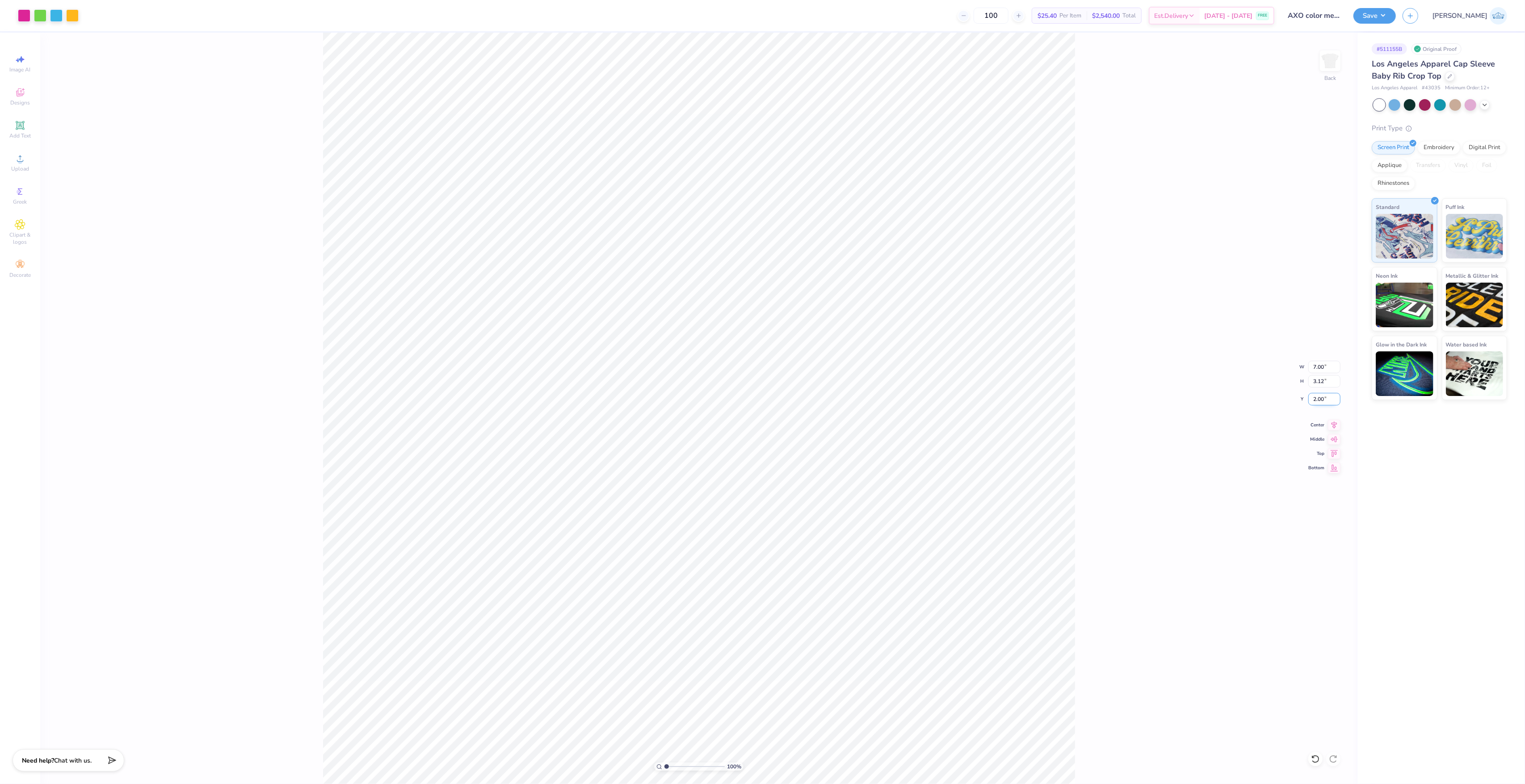
click at [1314, 402] on input "2.00" at bounding box center [1324, 399] width 32 height 12
type input "3.00"
click at [1269, 429] on div "100 % Back W 7.00 7.00 " H 3.12 3.12 " Y 3.00 3.00 " Center Middle Top Bottom" at bounding box center [699, 408] width 1317 height 751
click at [1318, 398] on input "3.00" at bounding box center [1324, 399] width 32 height 12
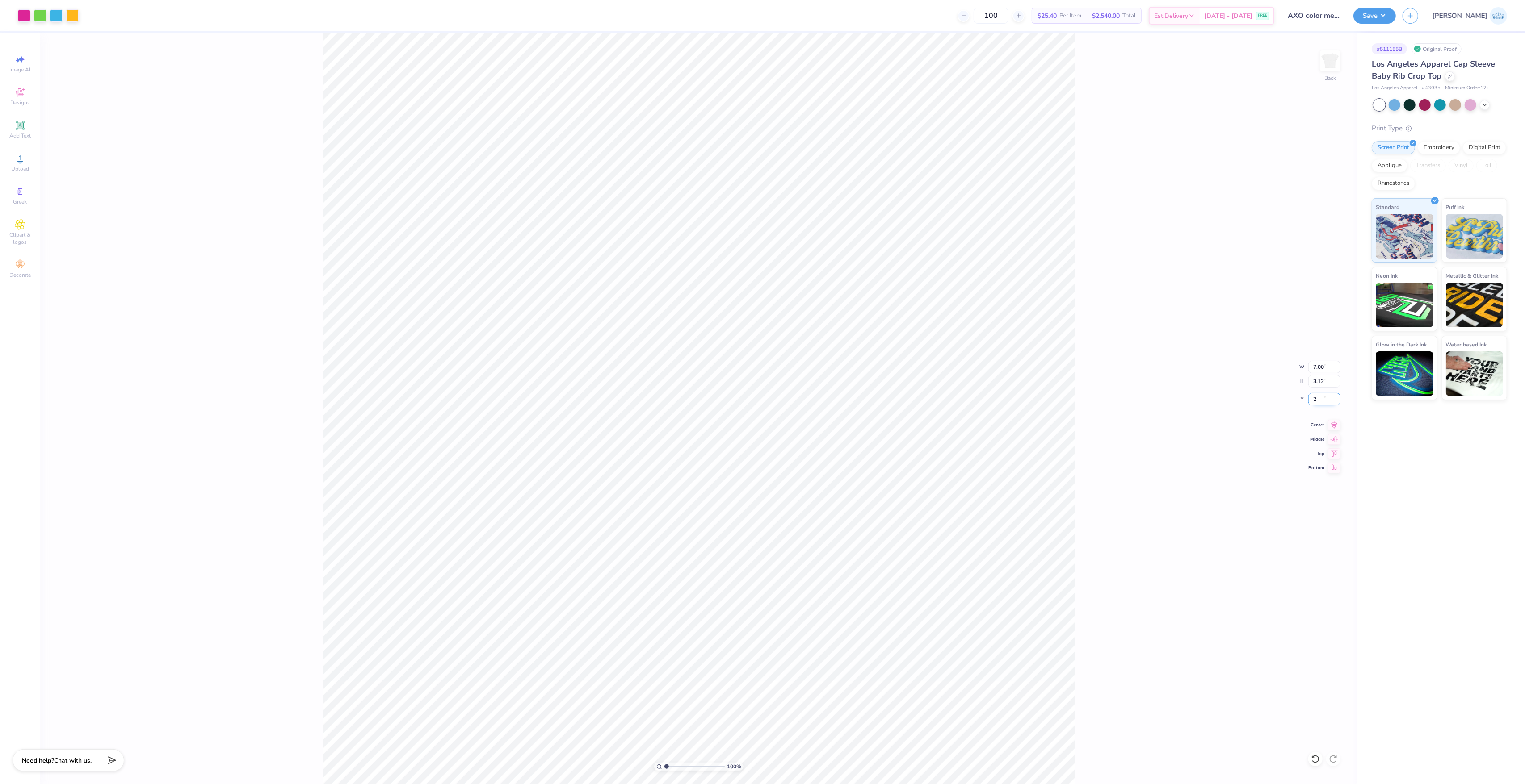
type input "2.00"
click at [1124, 525] on div "100 % Back W 7.00 7.00 " H 3.12 3.12 " Y 2.00 2.00 " Center Middle Top Bottom" at bounding box center [699, 408] width 1317 height 751
click at [199, 524] on div "100 % Back" at bounding box center [699, 408] width 1317 height 751
click at [1396, 18] on button "Save" at bounding box center [1375, 14] width 43 height 15
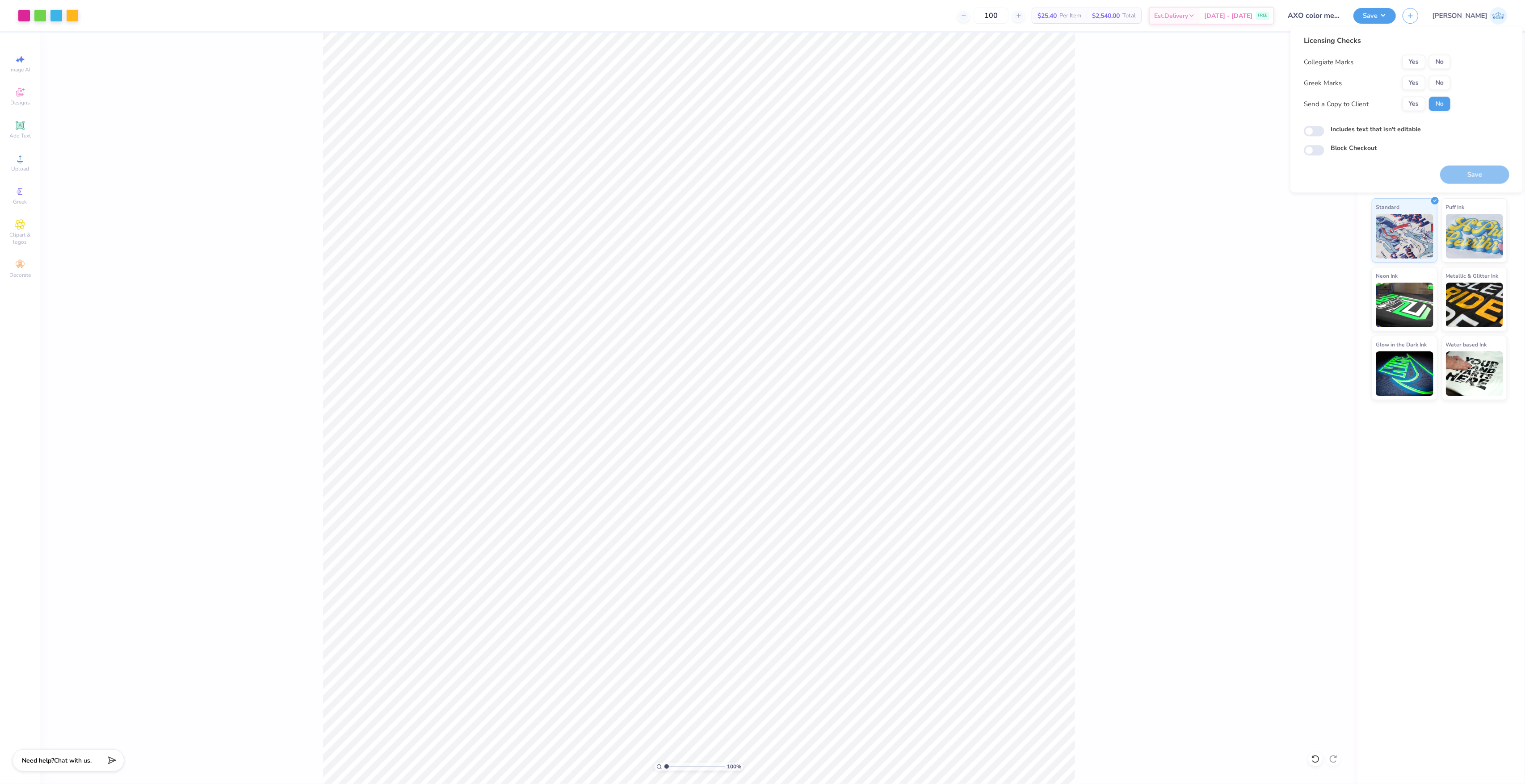
click at [1449, 51] on div "Licensing Checks Collegiate Marks Yes No Greek Marks Yes No Send a Copy to Clie…" at bounding box center [1377, 77] width 147 height 83
click at [1447, 56] on button "No" at bounding box center [1440, 62] width 21 height 14
click at [1446, 61] on button "No" at bounding box center [1440, 62] width 21 height 14
click at [1423, 86] on button "Yes" at bounding box center [1413, 83] width 23 height 14
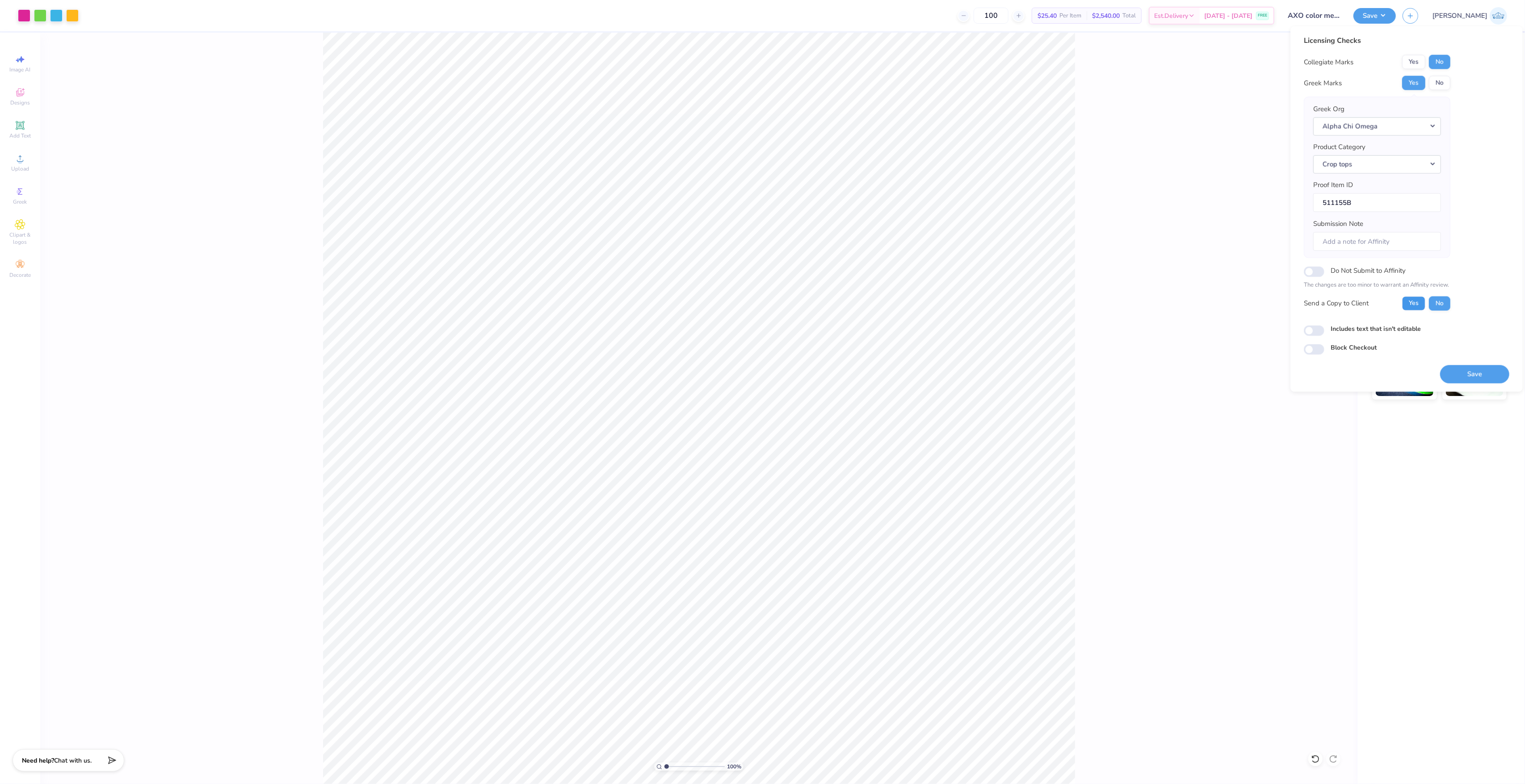
click at [1409, 301] on button "Yes" at bounding box center [1413, 303] width 23 height 14
click at [1309, 330] on input "Includes text that isn't editable" at bounding box center [1314, 330] width 21 height 11
checkbox input "true"
click at [1491, 367] on button "Save" at bounding box center [1475, 374] width 69 height 18
